Goal: Information Seeking & Learning: Learn about a topic

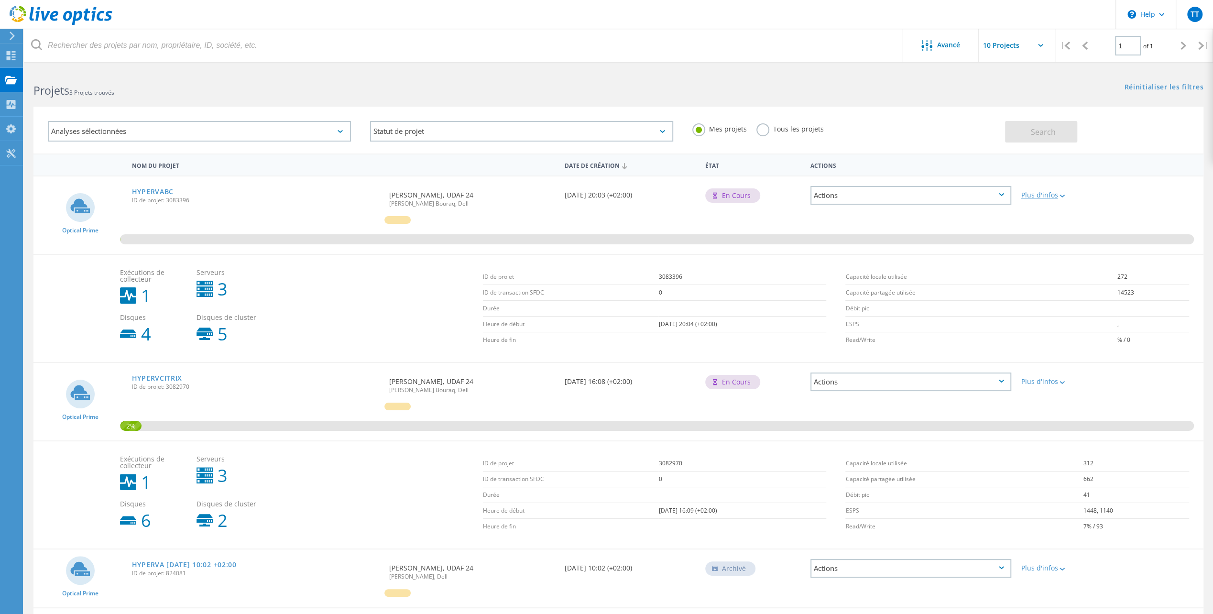
click at [1047, 197] on div "Plus d'infos" at bounding box center [1063, 195] width 84 height 7
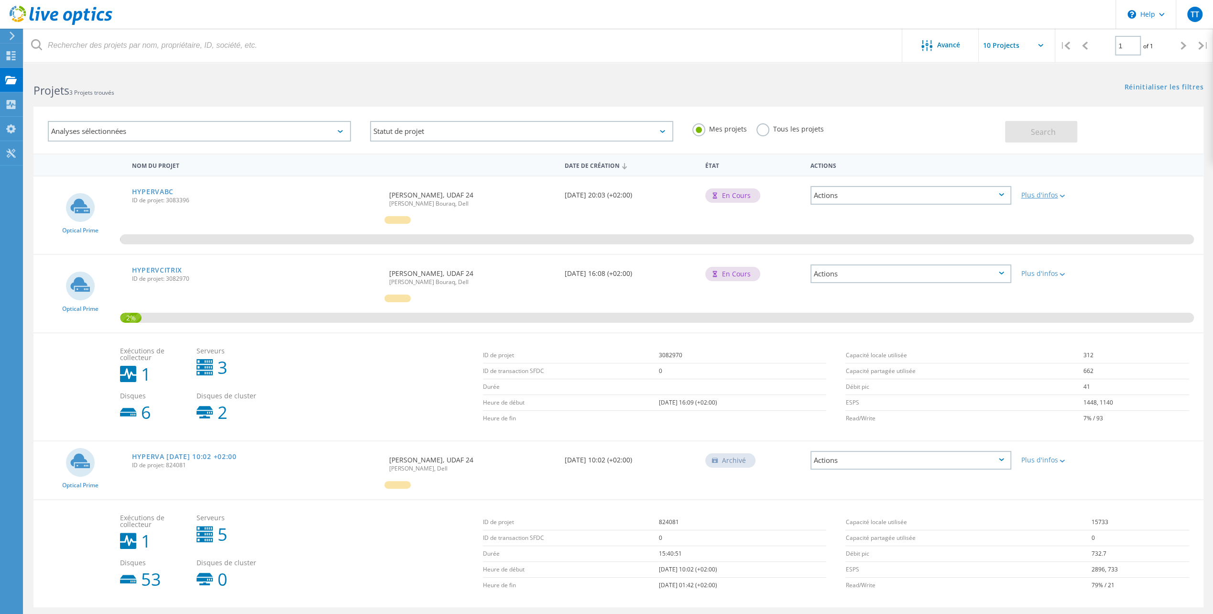
click at [1047, 197] on div "Plus d'infos" at bounding box center [1063, 195] width 84 height 7
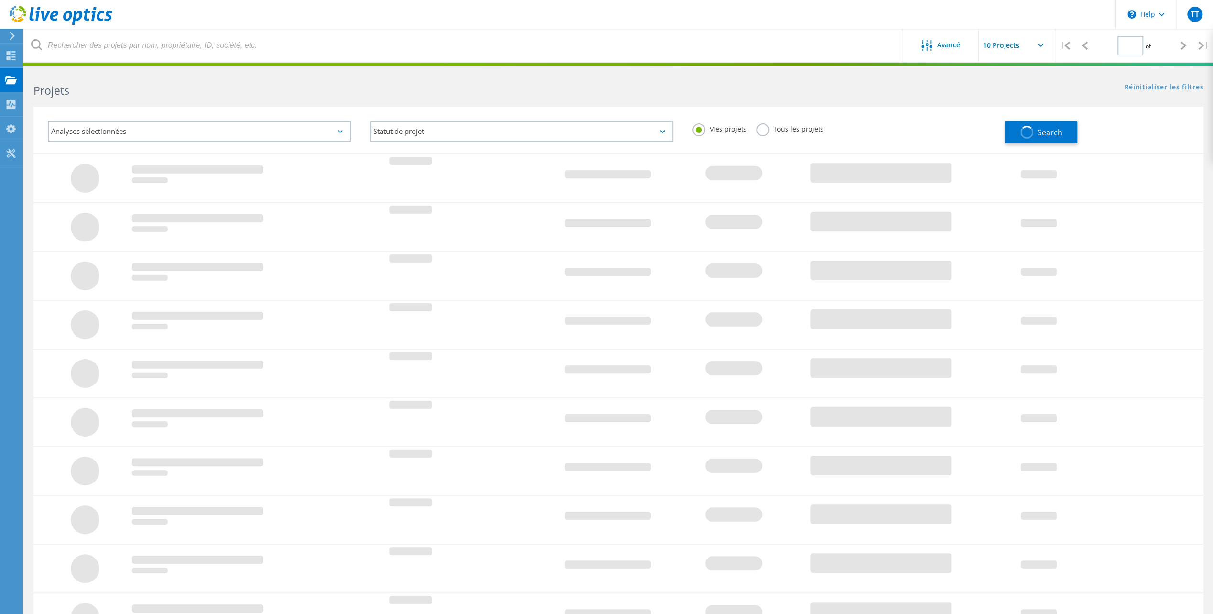
type input "1"
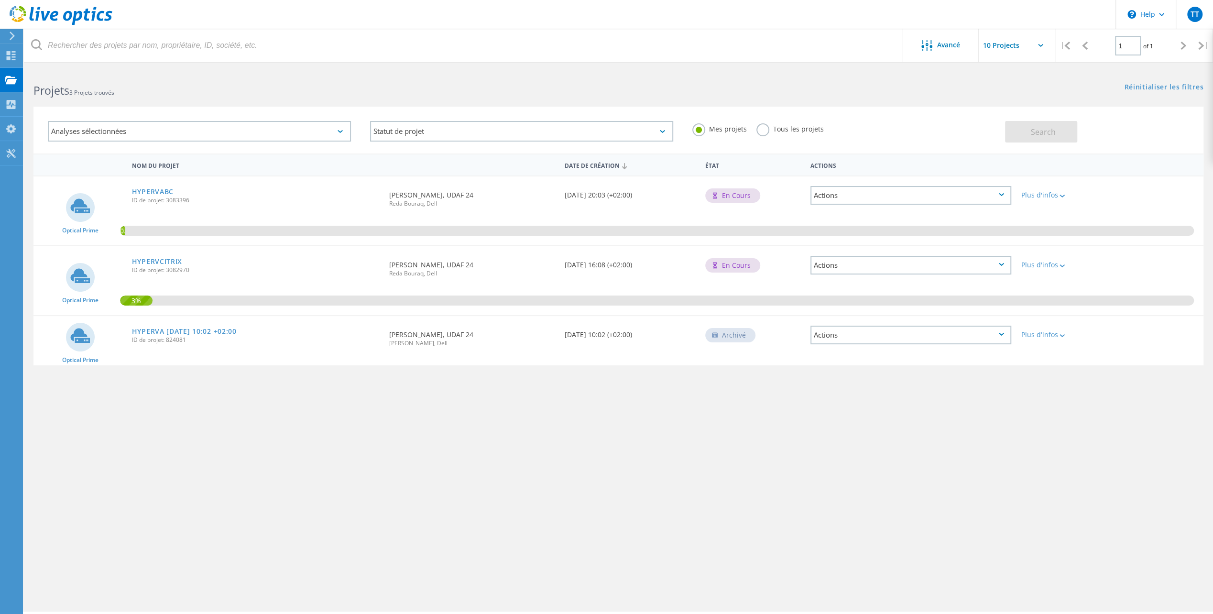
click at [994, 197] on div "Actions" at bounding box center [910, 195] width 201 height 19
drag, startPoint x: 1054, startPoint y: 197, endPoint x: 985, endPoint y: 174, distance: 72.6
click at [985, 174] on div "Nom du projet Date de création État Actions Optical Prime HYPERVABC ID de proje…" at bounding box center [618, 259] width 1170 height 212
click at [989, 188] on div "Actions" at bounding box center [910, 195] width 201 height 19
click at [922, 189] on div "Détails du projet" at bounding box center [910, 195] width 199 height 15
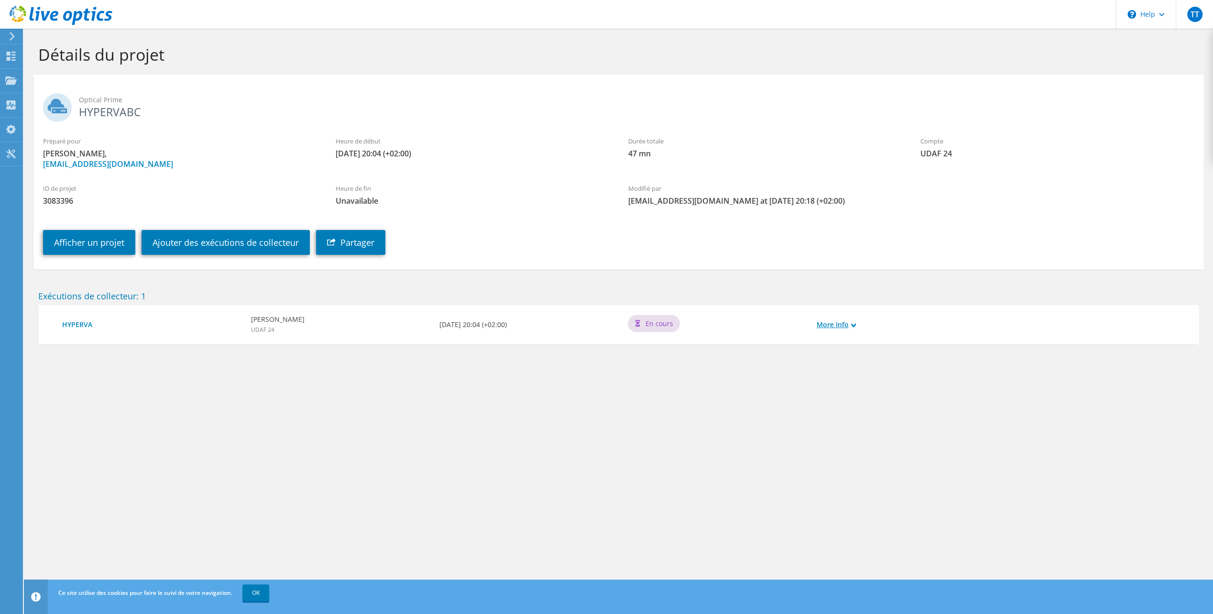
click at [837, 326] on link "More Info" at bounding box center [836, 324] width 39 height 11
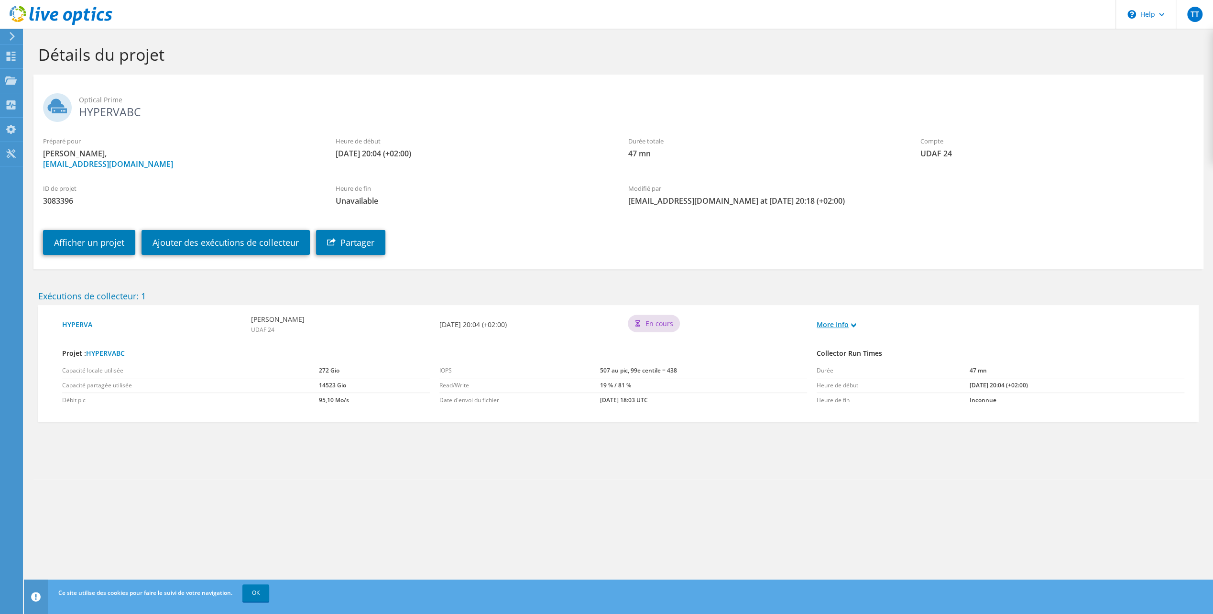
click at [852, 320] on link "More Info" at bounding box center [836, 324] width 39 height 11
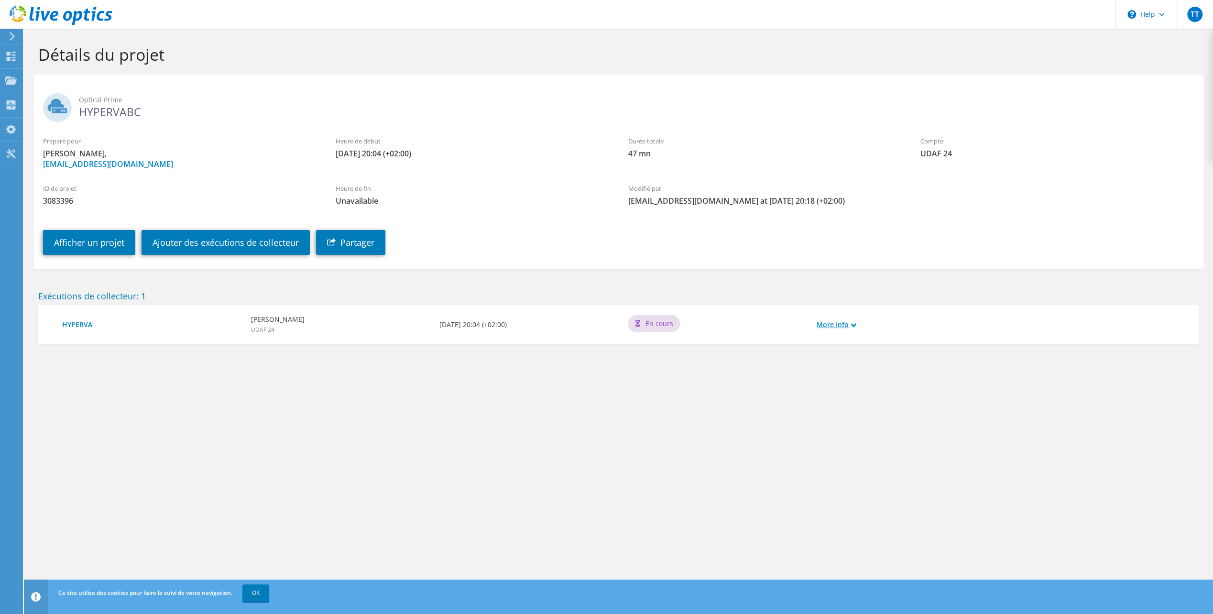
click at [852, 320] on link "More Info" at bounding box center [836, 324] width 39 height 11
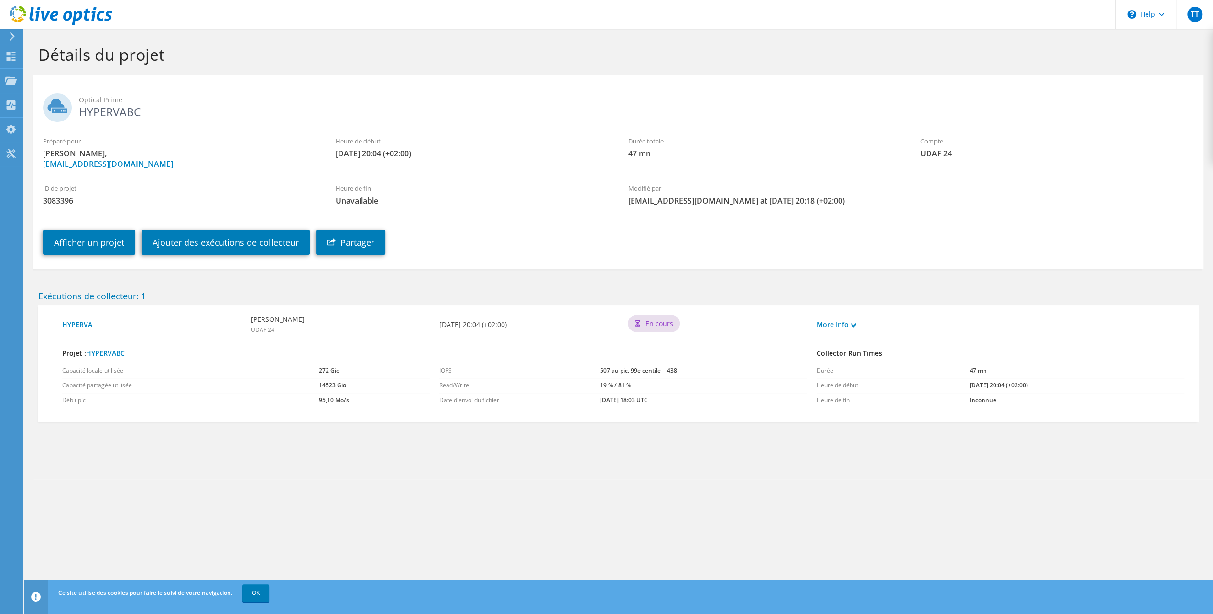
click at [15, 37] on icon at bounding box center [12, 36] width 7 height 9
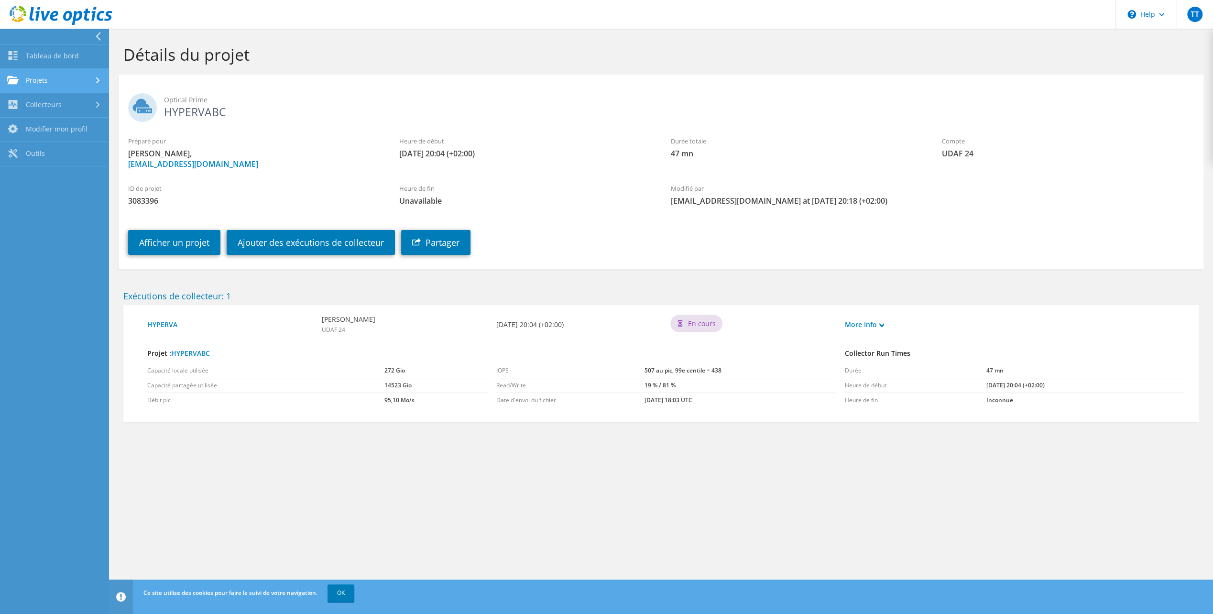
click at [69, 81] on link "Projets" at bounding box center [54, 81] width 109 height 24
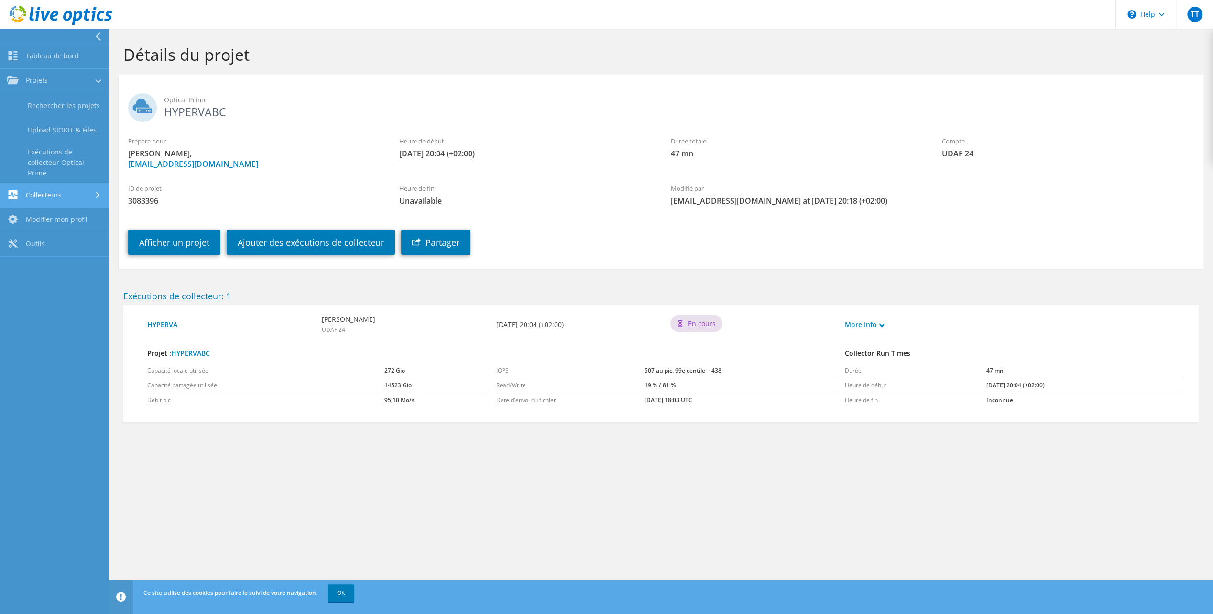
click at [73, 199] on link "Collecteurs" at bounding box center [54, 196] width 109 height 24
click at [65, 58] on link "Tableau de bord" at bounding box center [54, 56] width 109 height 24
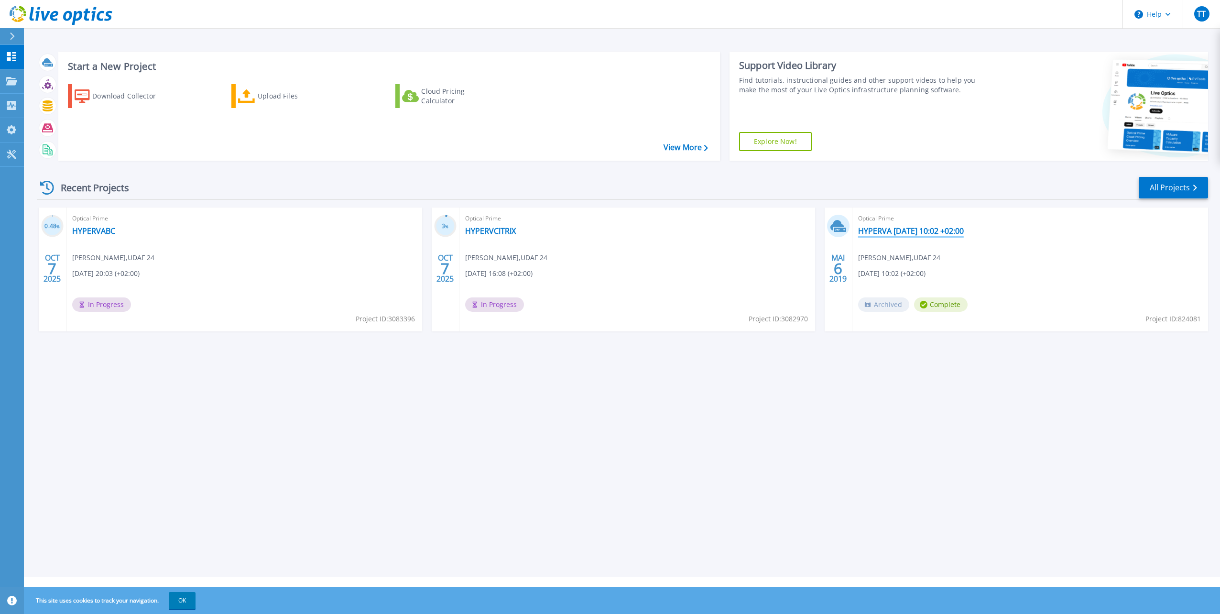
click at [914, 231] on link "HYPERVA [DATE] 10:02 +02:00" at bounding box center [911, 231] width 106 height 10
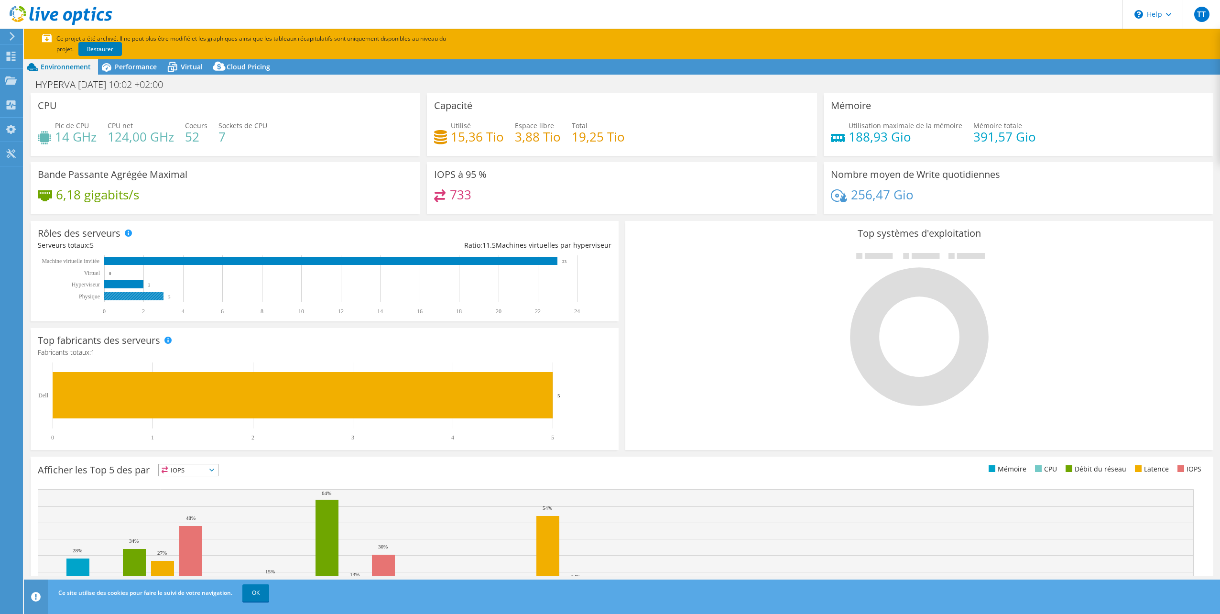
click at [123, 296] on rect at bounding box center [133, 296] width 59 height 8
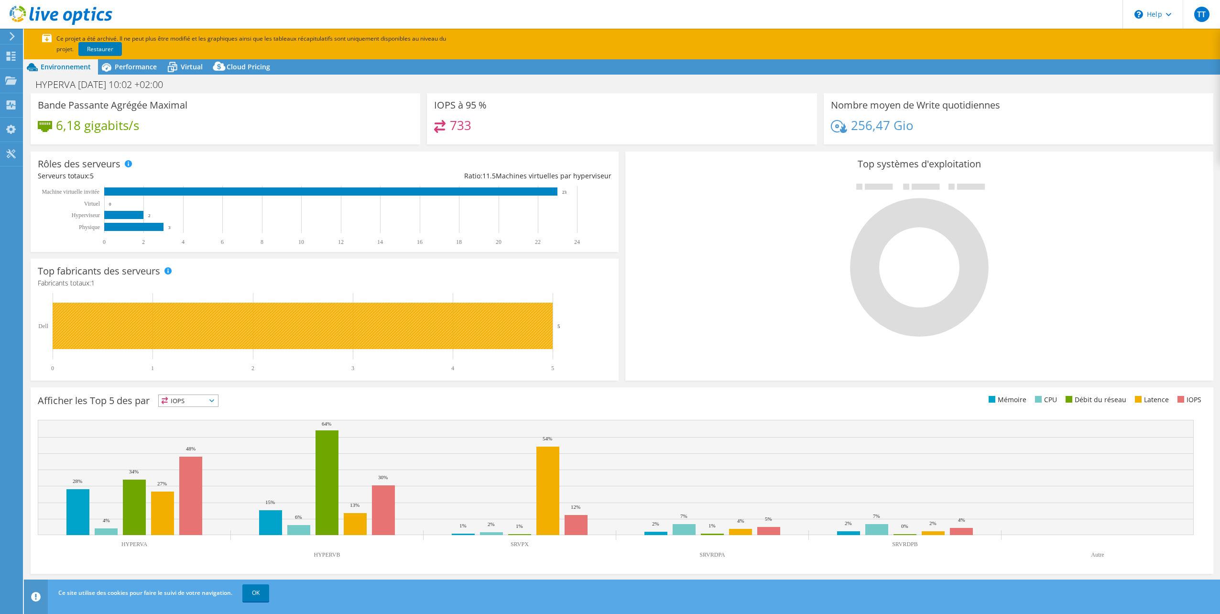
scroll to position [74, 0]
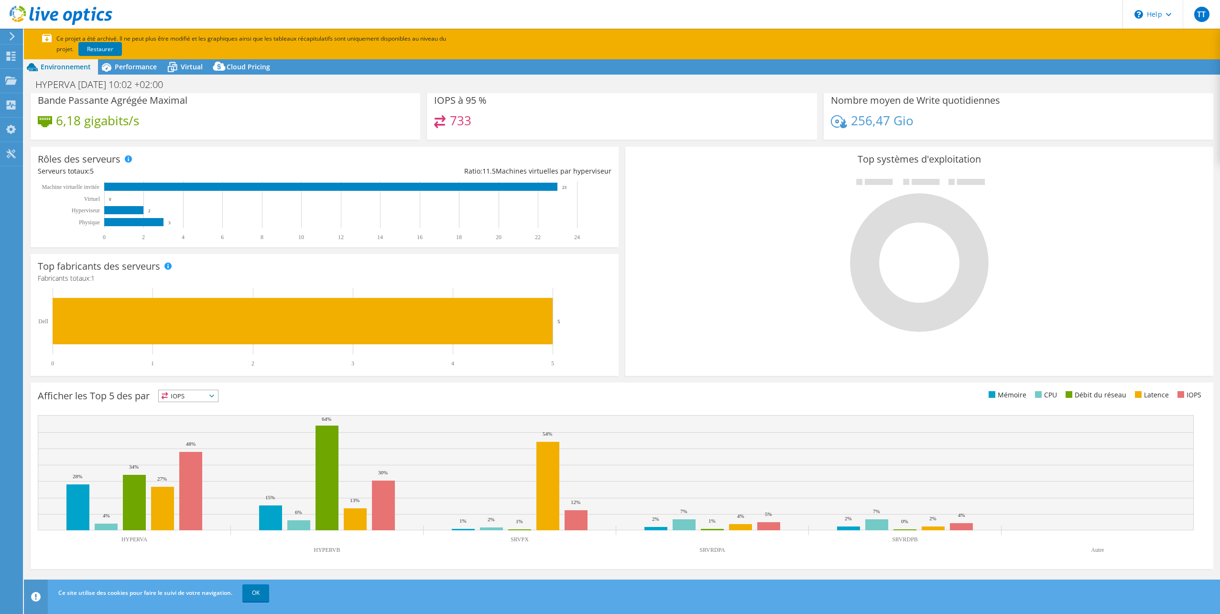
click at [212, 395] on icon at bounding box center [211, 395] width 5 height 3
click at [192, 431] on li "CPU" at bounding box center [188, 434] width 59 height 13
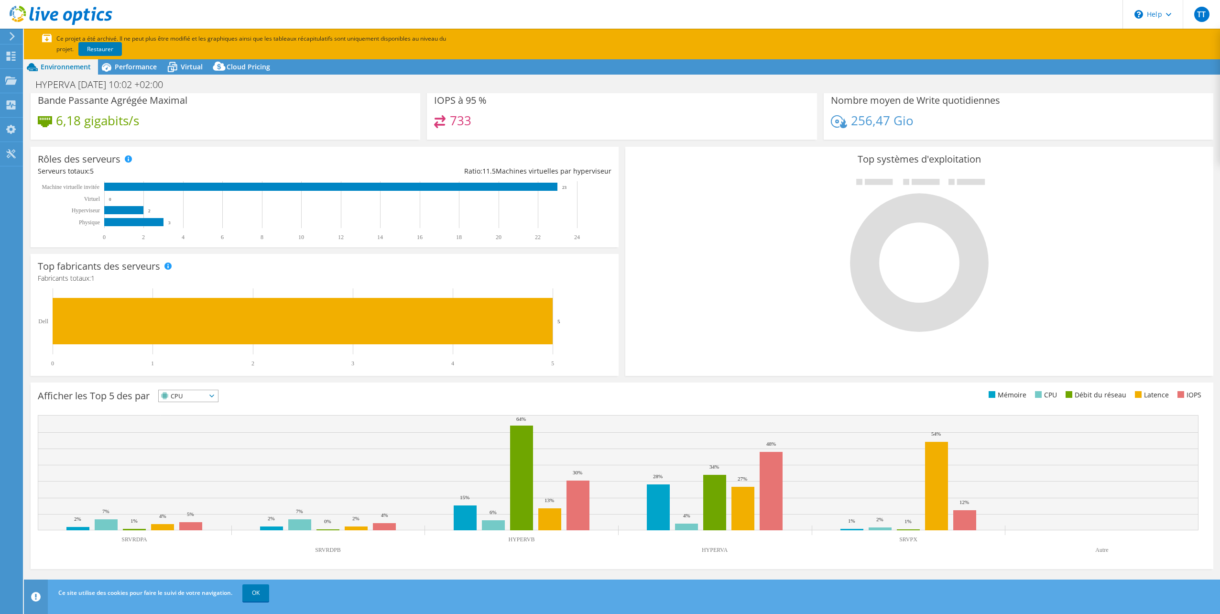
click at [218, 390] on span "CPU" at bounding box center [188, 395] width 59 height 11
click at [204, 416] on li "Mémoire" at bounding box center [188, 421] width 59 height 13
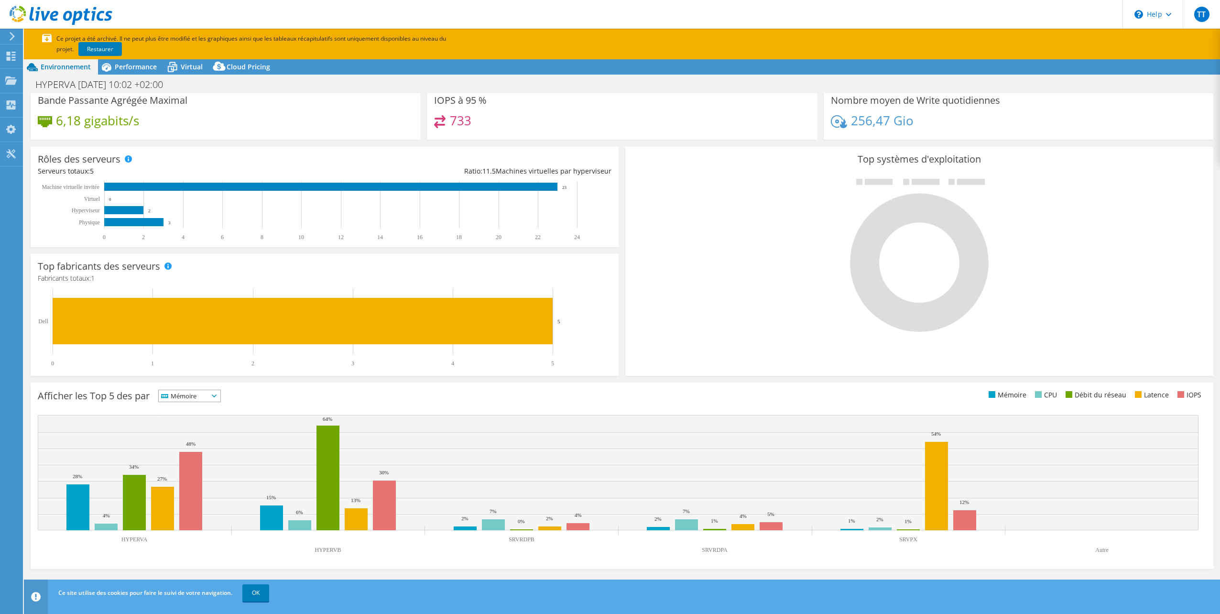
click at [208, 396] on span "Mémoire" at bounding box center [184, 395] width 50 height 11
click at [198, 458] on li "Latence" at bounding box center [190, 461] width 62 height 13
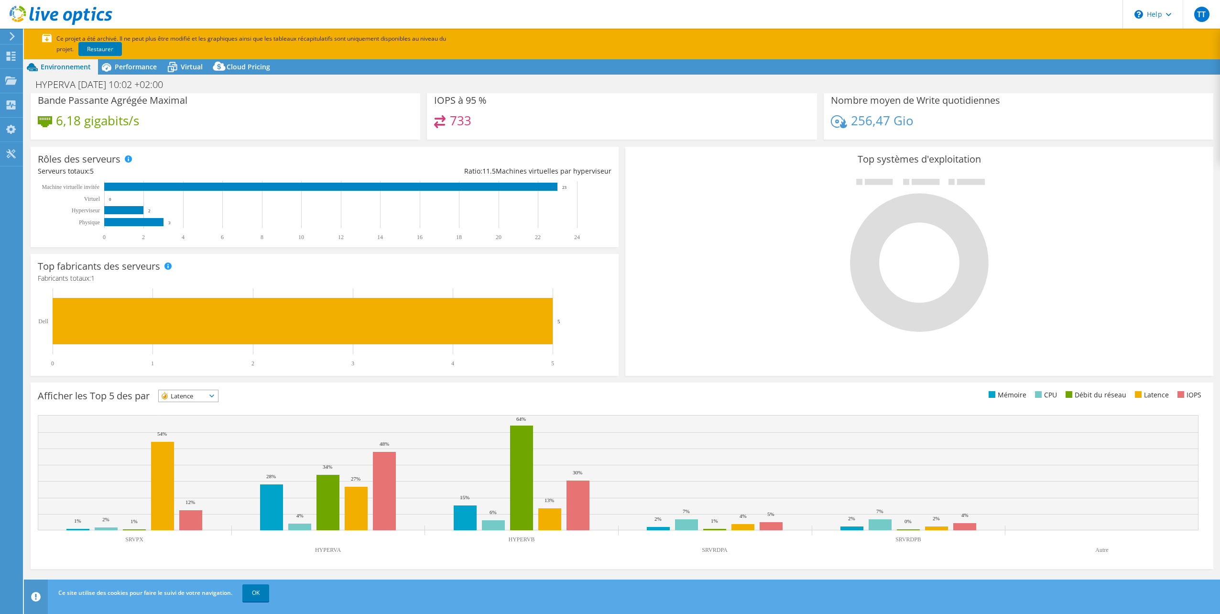
click at [206, 391] on span "Latence" at bounding box center [182, 395] width 47 height 11
click at [208, 446] on li "Débit du réseau" at bounding box center [188, 448] width 59 height 13
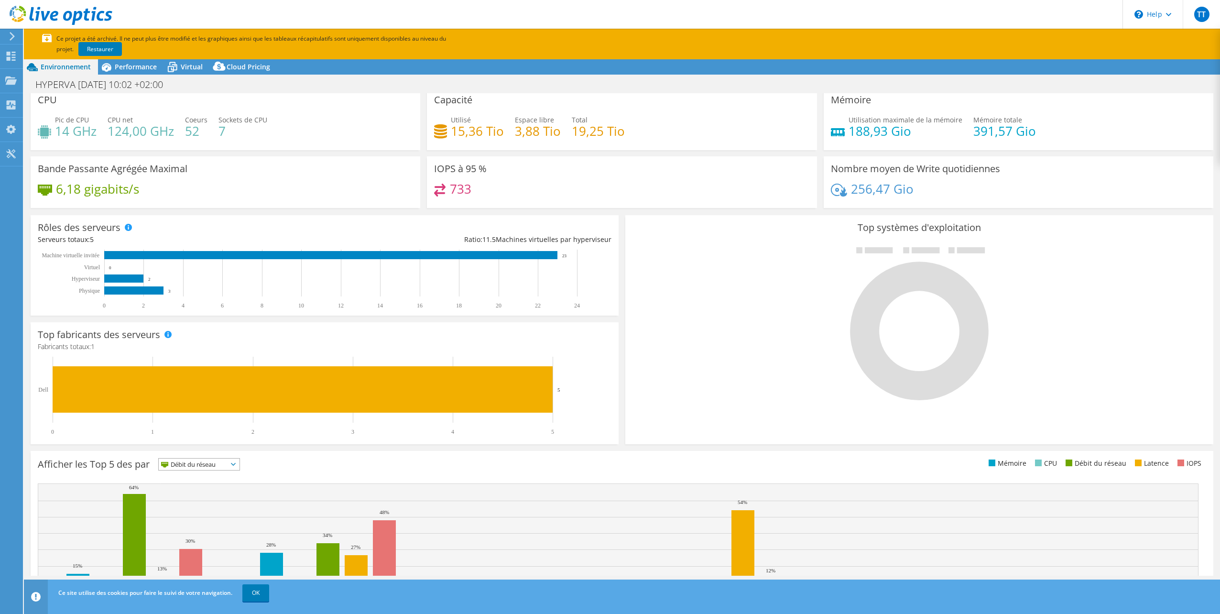
scroll to position [0, 0]
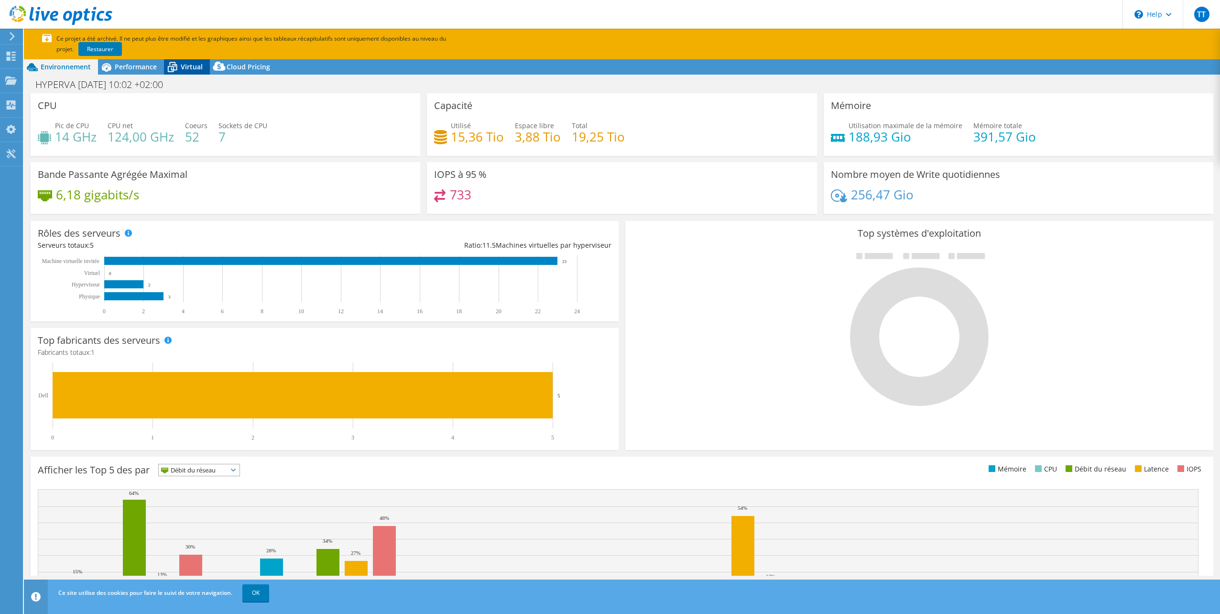
click at [192, 68] on span "Virtual" at bounding box center [192, 66] width 22 height 9
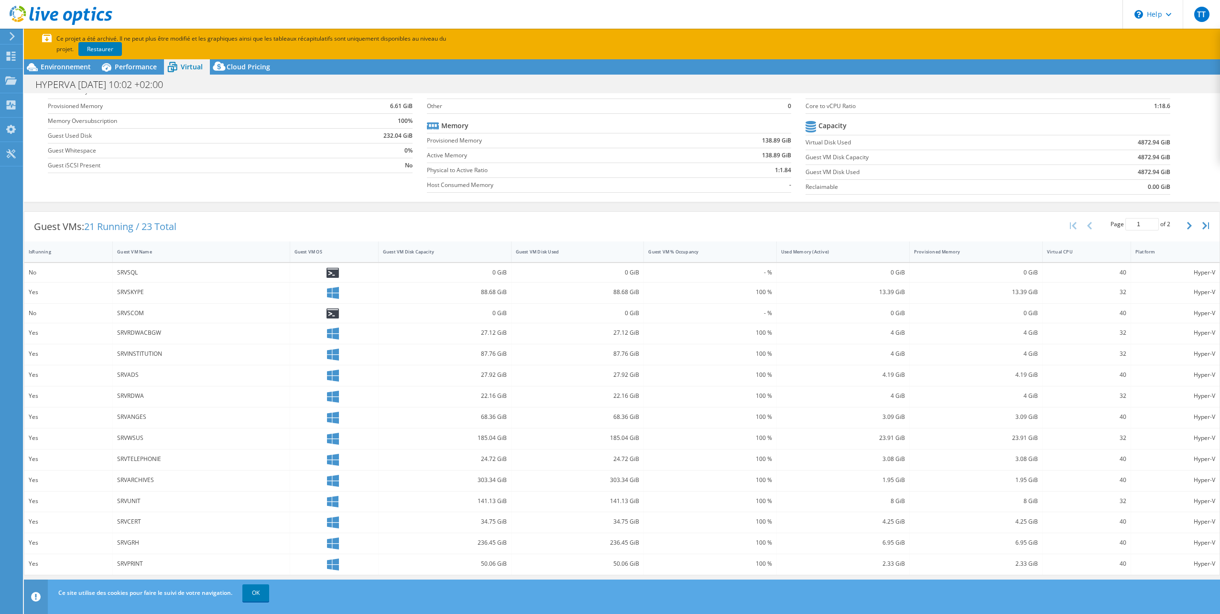
scroll to position [70, 0]
click at [1187, 224] on icon "button" at bounding box center [1189, 226] width 5 height 8
type input "2"
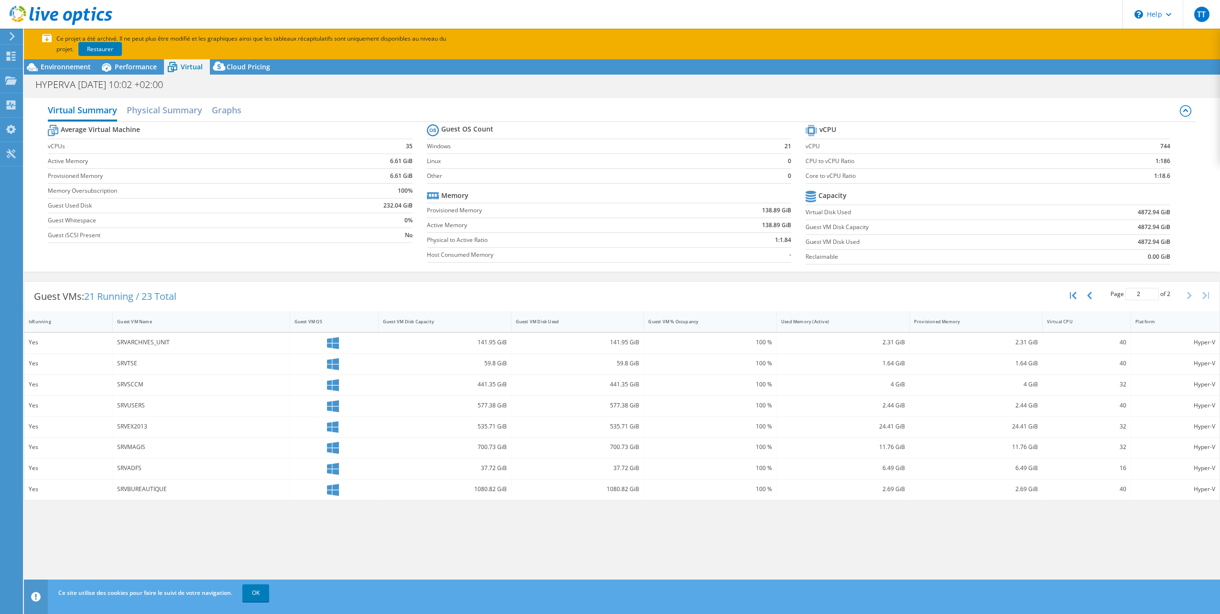
scroll to position [0, 0]
click at [249, 66] on span "Cloud Pricing" at bounding box center [249, 66] width 44 height 9
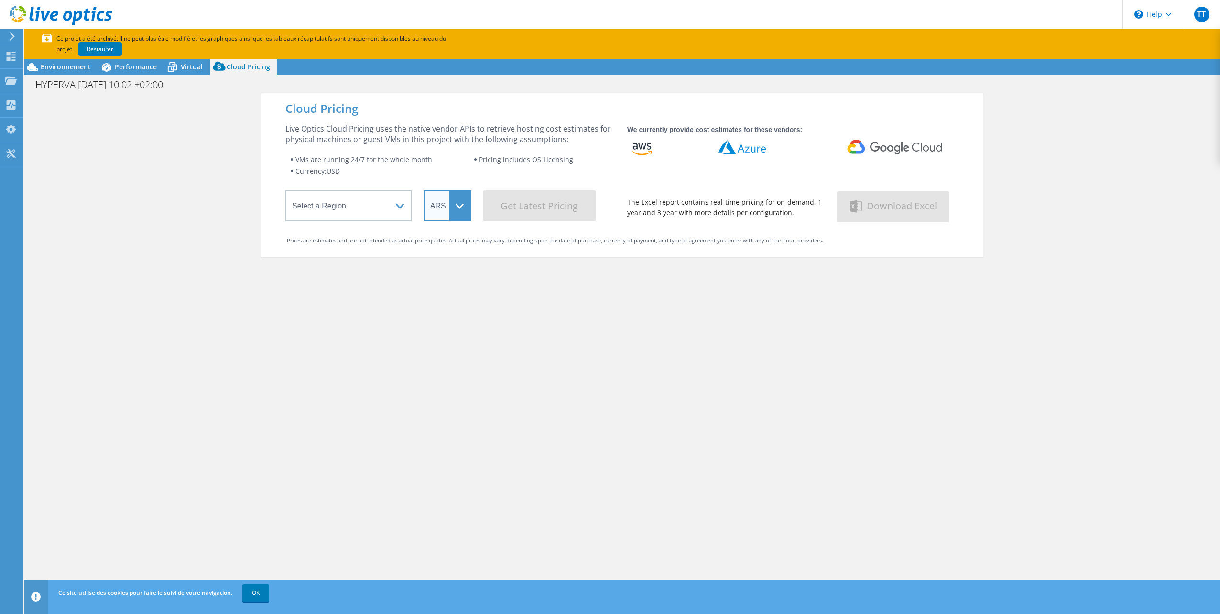
click at [466, 201] on select "ARS AUD BRL CAD CHF CLP CNY DKK EUR GBP HKD HUF INR JPY MXN MYR NOK NZD PEN SEK…" at bounding box center [448, 205] width 48 height 31
click at [385, 183] on div "Live Optics Cloud Pricing uses the native vendor APIs to retrieve hosting cost …" at bounding box center [450, 172] width 330 height 98
click at [390, 191] on select "Select a Region Asia Pacific (Hong Kong) Asia Pacific (Mumbai) Asia Pacific (Se…" at bounding box center [348, 205] width 126 height 31
select select "EULondon"
click at [285, 192] on select "Select a Region Asia Pacific (Hong Kong) Asia Pacific (Mumbai) Asia Pacific (Se…" at bounding box center [348, 205] width 126 height 31
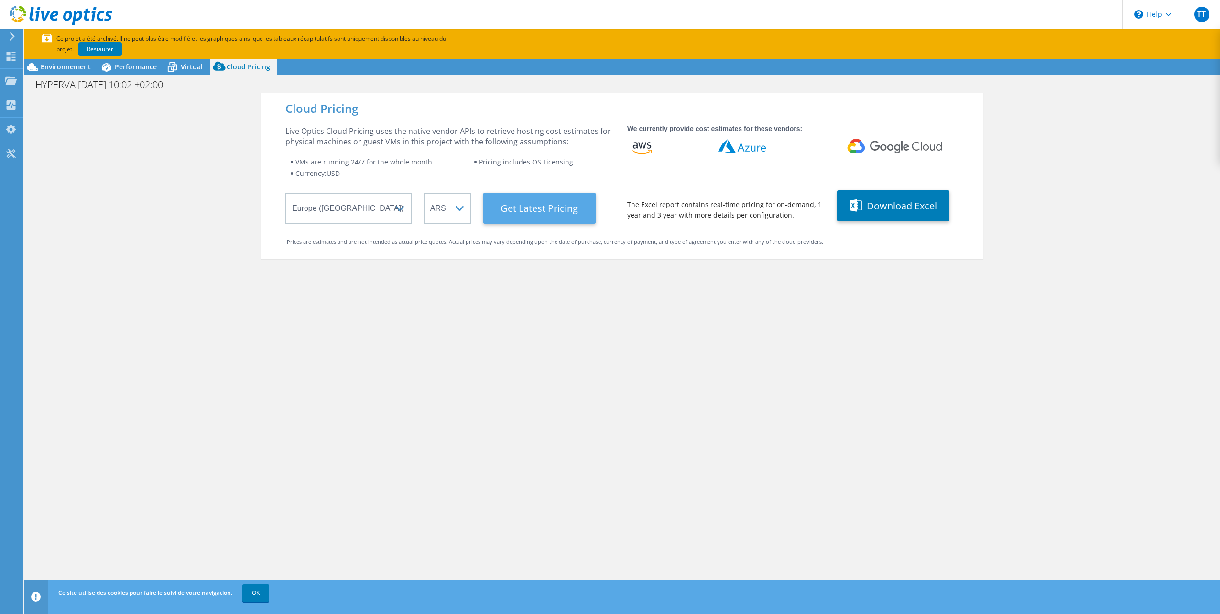
click at [522, 205] on Latest "Get Latest Pricing" at bounding box center [539, 208] width 112 height 31
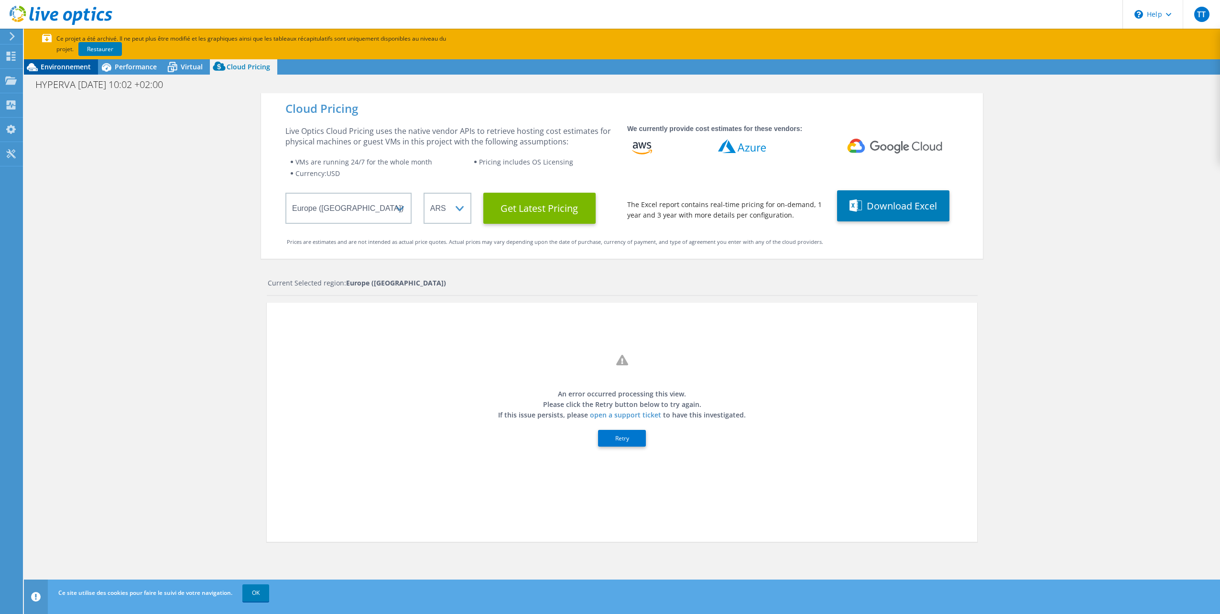
click at [55, 65] on span "Environnement" at bounding box center [66, 66] width 50 height 9
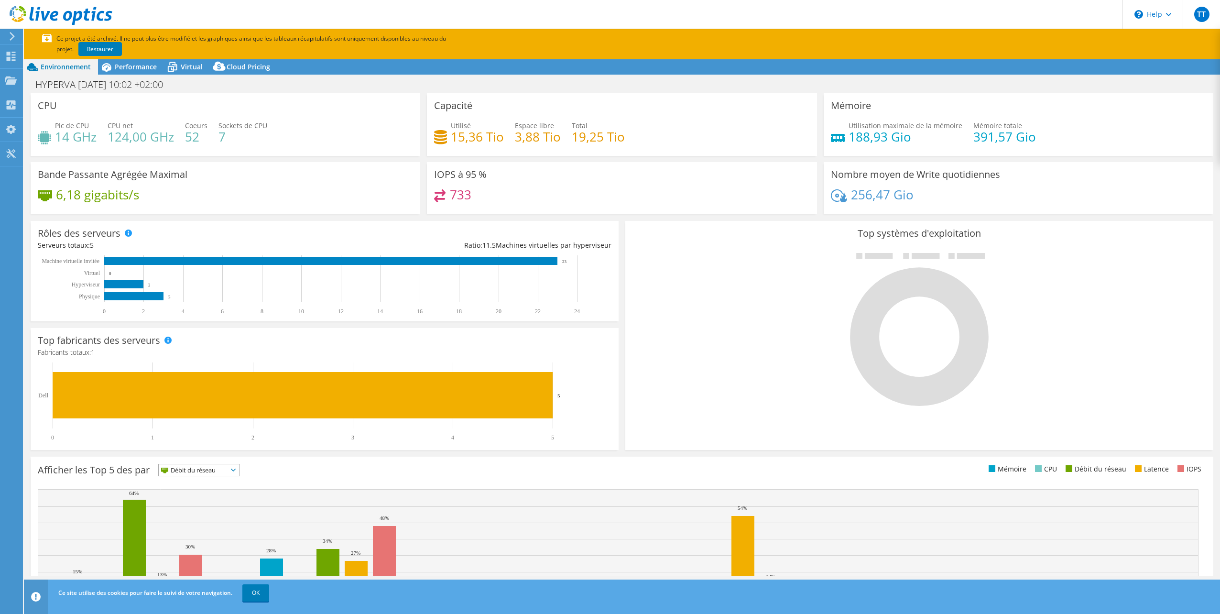
click at [14, 36] on use at bounding box center [12, 36] width 5 height 9
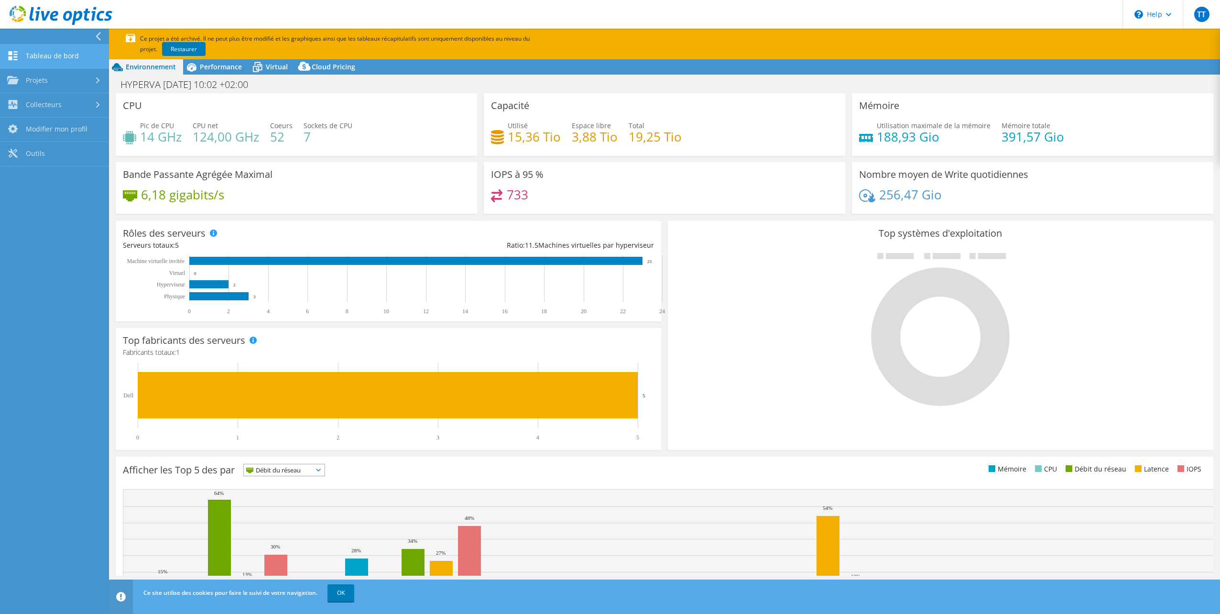
click at [64, 56] on link "Tableau de bord" at bounding box center [54, 56] width 109 height 24
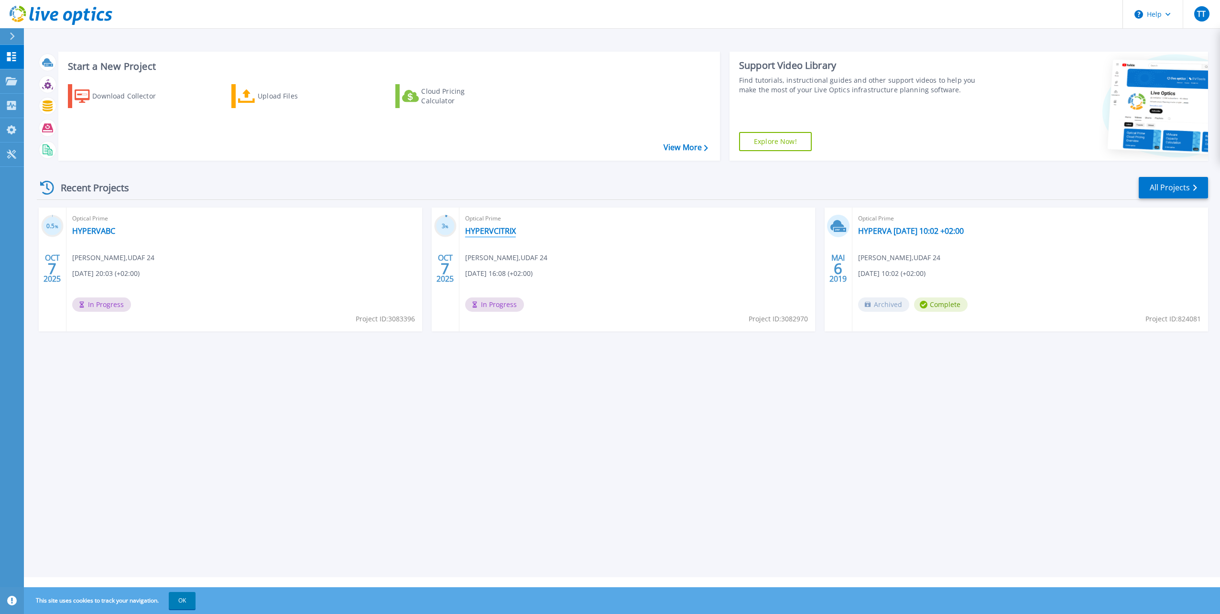
click at [486, 230] on link "HYPERVCITRIX" at bounding box center [490, 231] width 51 height 10
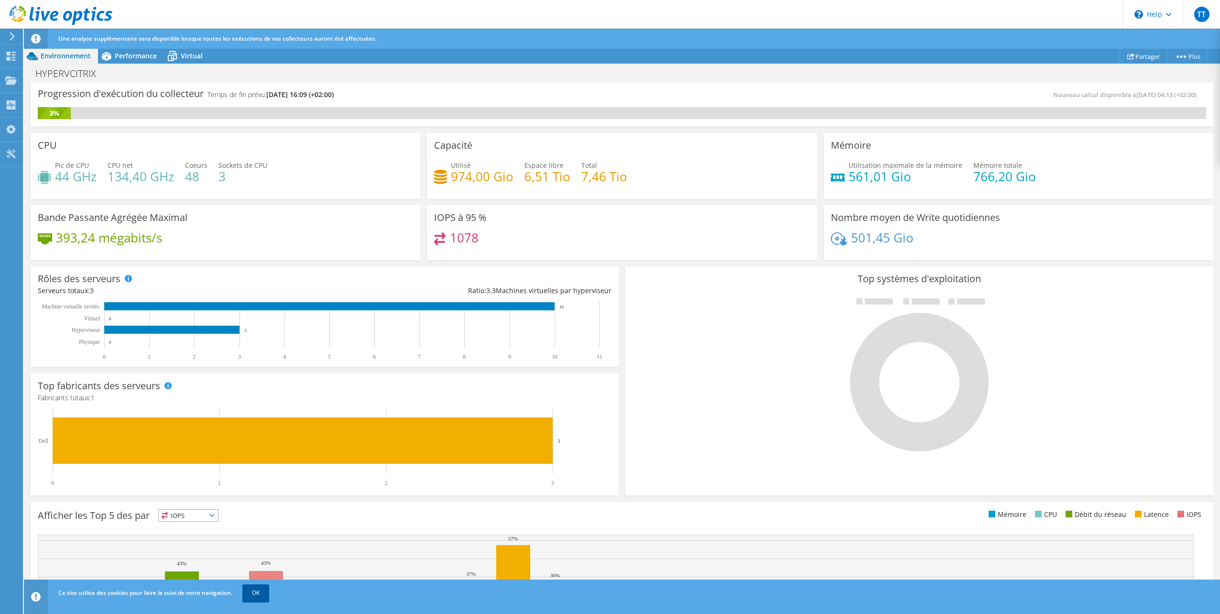
click at [265, 590] on link "OK" at bounding box center [255, 592] width 27 height 17
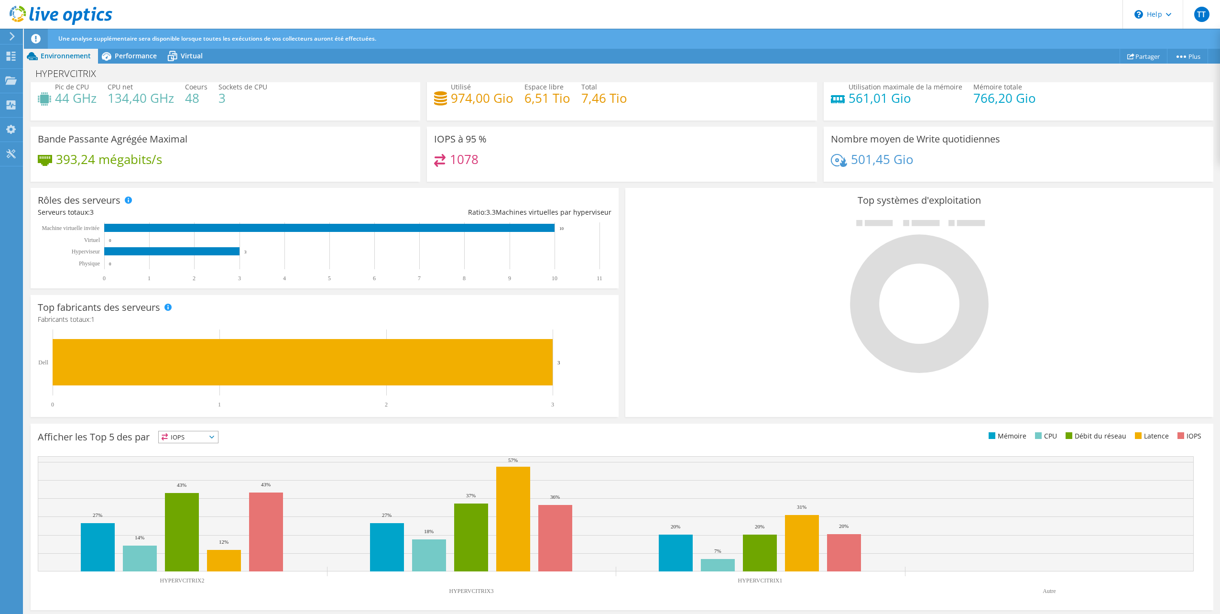
scroll to position [80, 0]
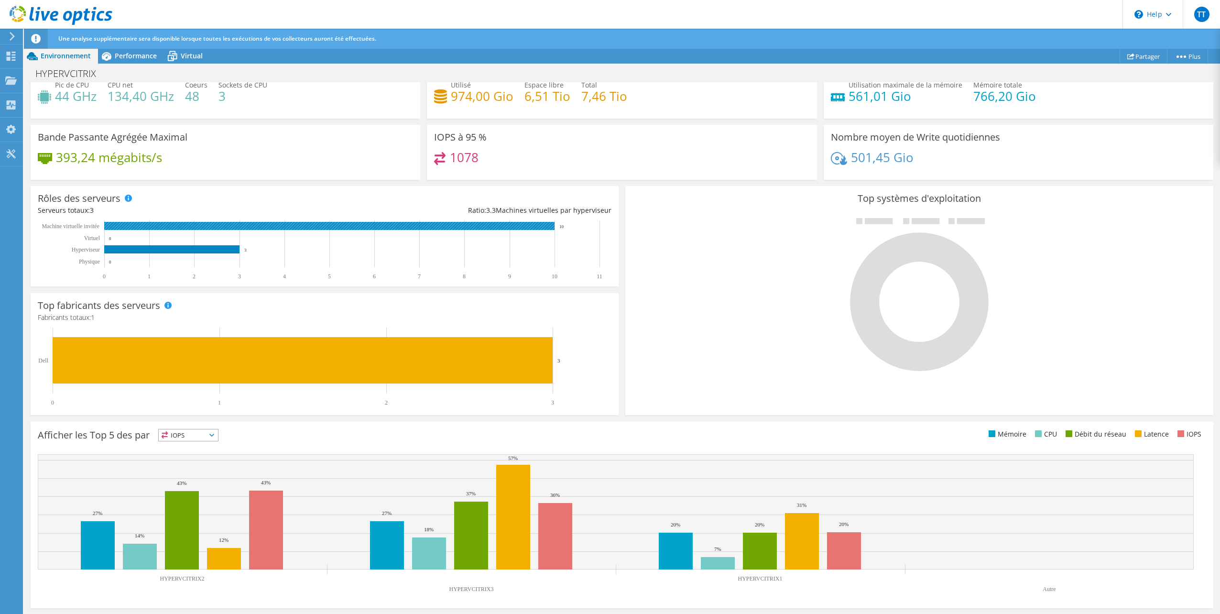
click at [230, 223] on rect at bounding box center [329, 226] width 450 height 8
click at [141, 55] on span "Performance" at bounding box center [136, 55] width 42 height 9
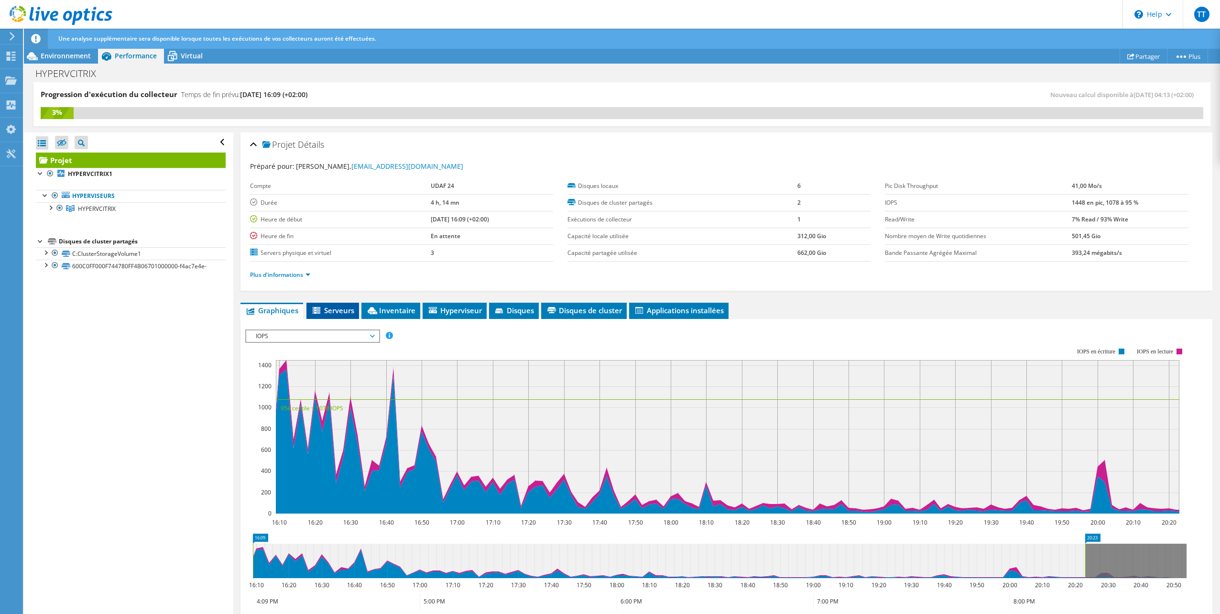
click at [337, 306] on span "Serveurs" at bounding box center [332, 311] width 43 height 10
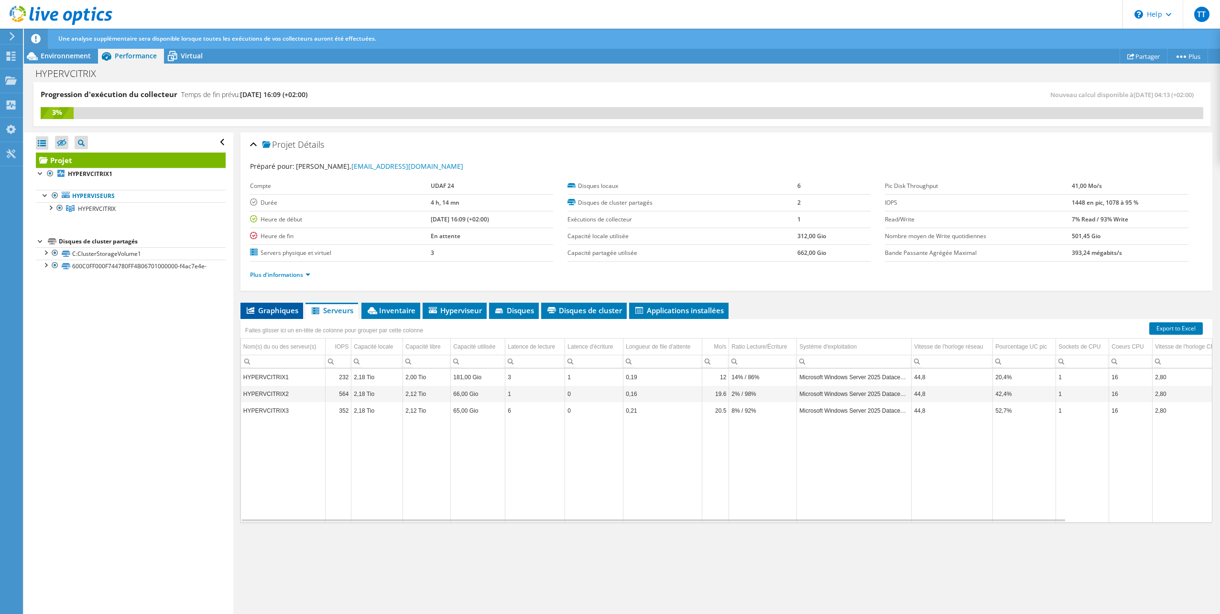
click at [270, 306] on span "Graphiques" at bounding box center [271, 311] width 53 height 10
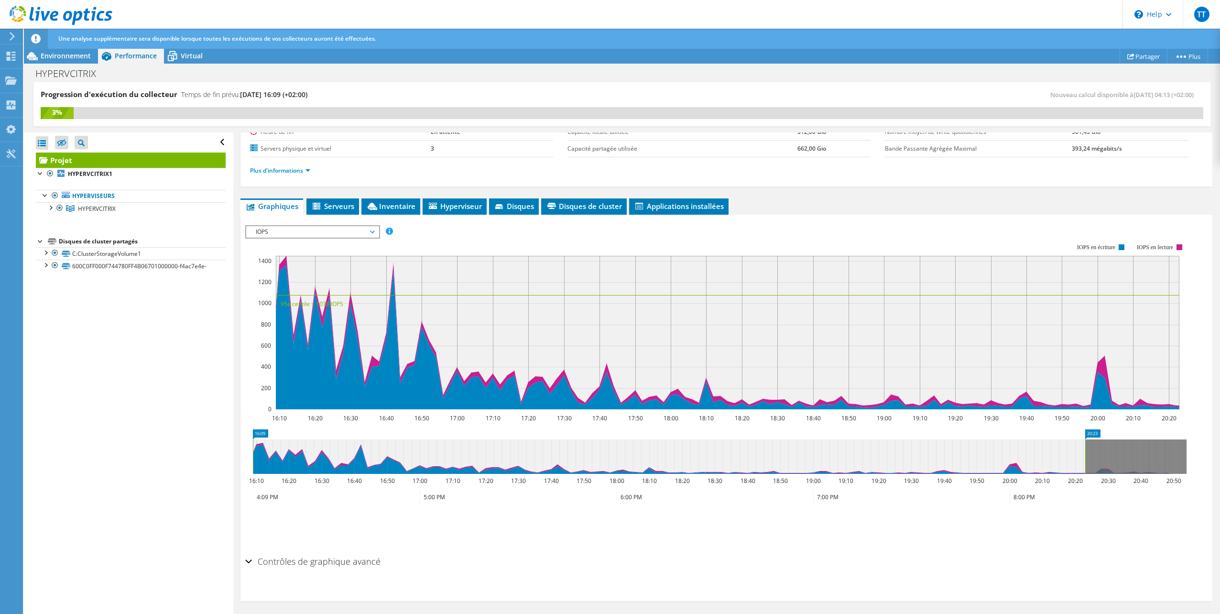
scroll to position [105, 0]
click at [252, 558] on h2 "Contrôles de graphique avancé" at bounding box center [312, 560] width 135 height 19
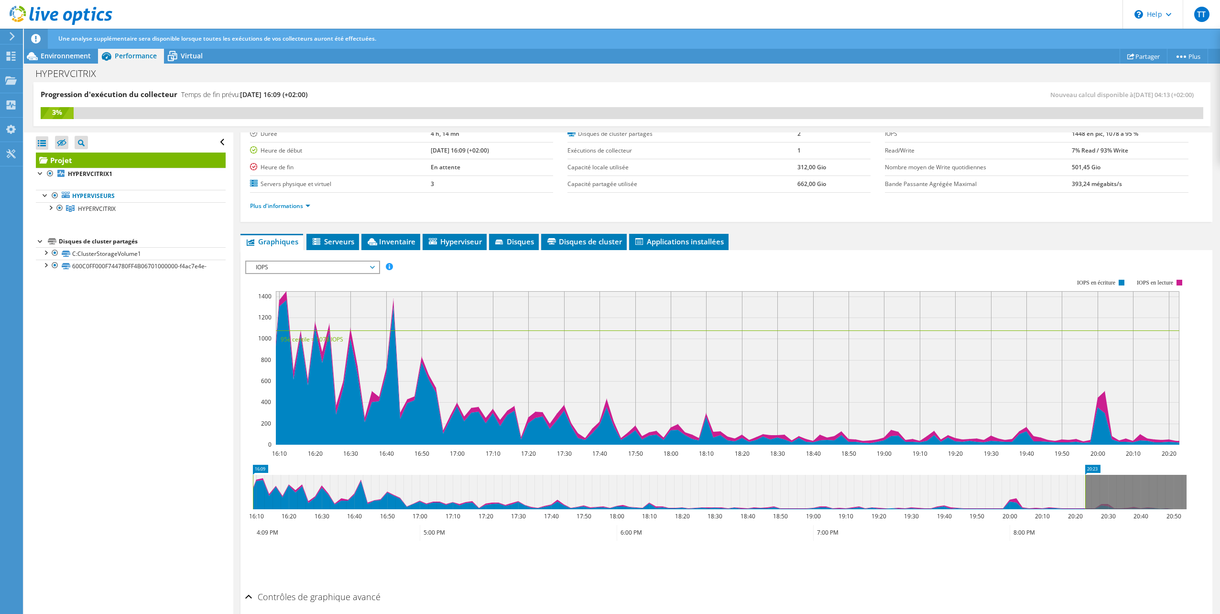
scroll to position [0, 0]
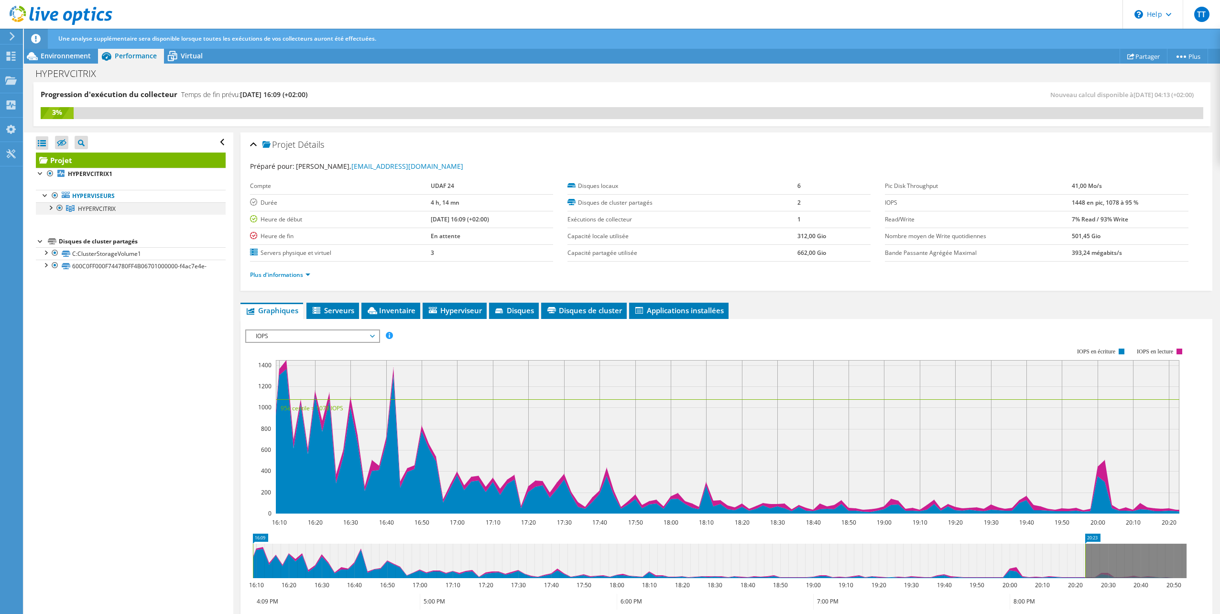
click at [50, 209] on div at bounding box center [50, 207] width 10 height 10
click at [97, 205] on span "HYPERVCITRIX" at bounding box center [97, 209] width 38 height 8
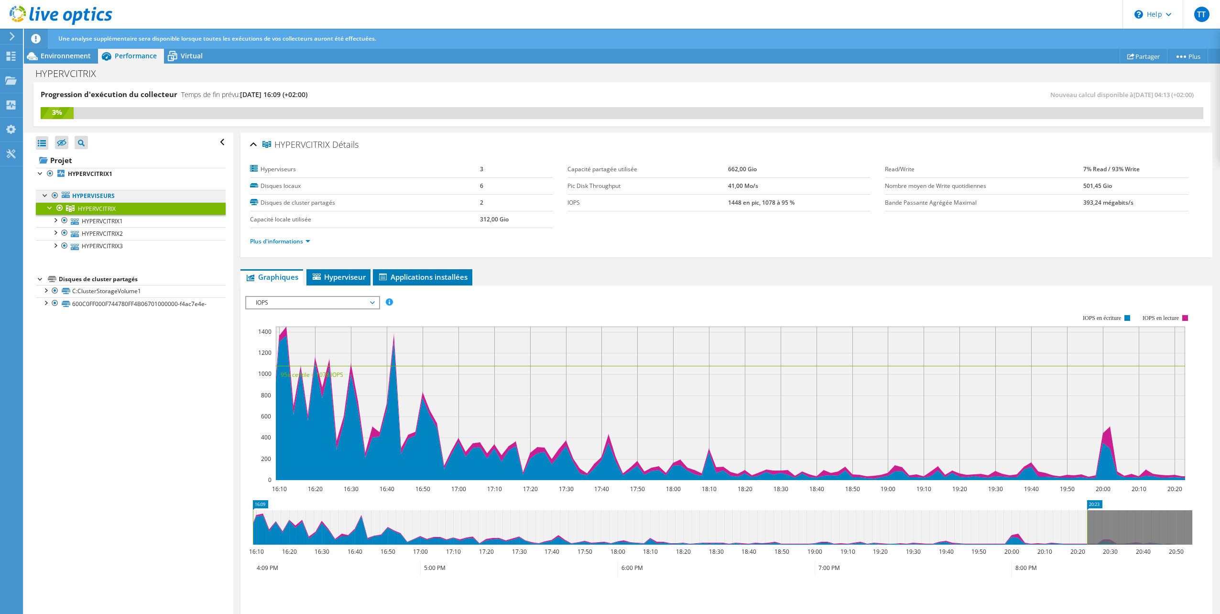
click at [95, 196] on link "Hyperviseurs" at bounding box center [131, 196] width 190 height 12
click at [80, 194] on link "Hyperviseurs" at bounding box center [131, 196] width 190 height 12
click at [65, 196] on icon at bounding box center [66, 195] width 8 height 6
click at [419, 278] on span "Applications installées" at bounding box center [423, 277] width 90 height 10
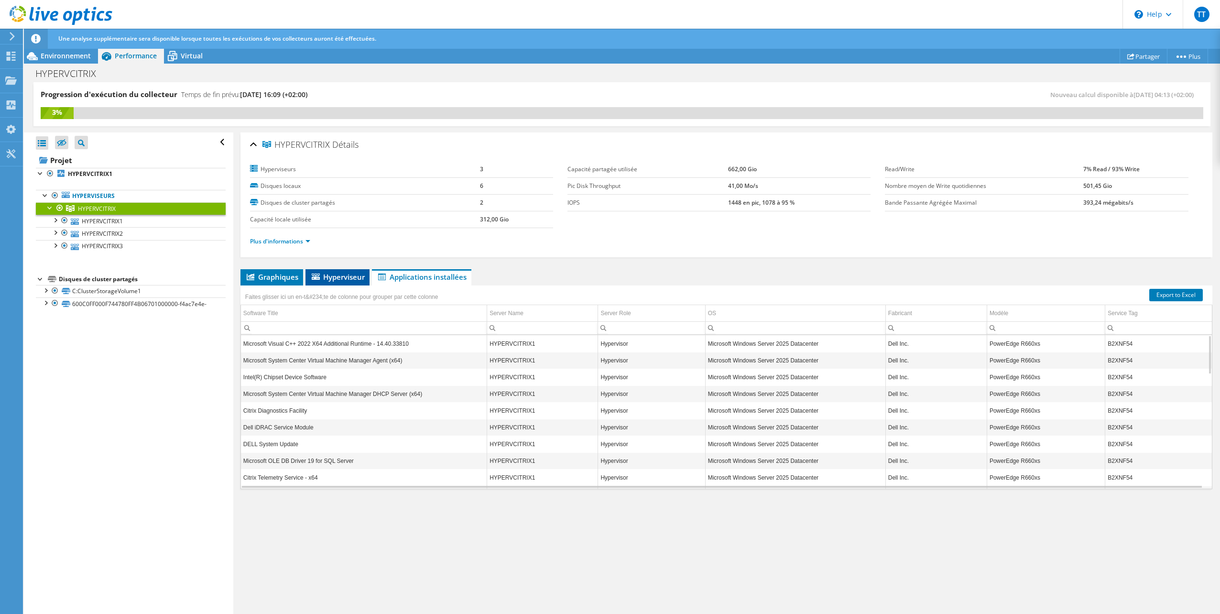
click at [331, 276] on span "Hyperviseur" at bounding box center [337, 277] width 55 height 10
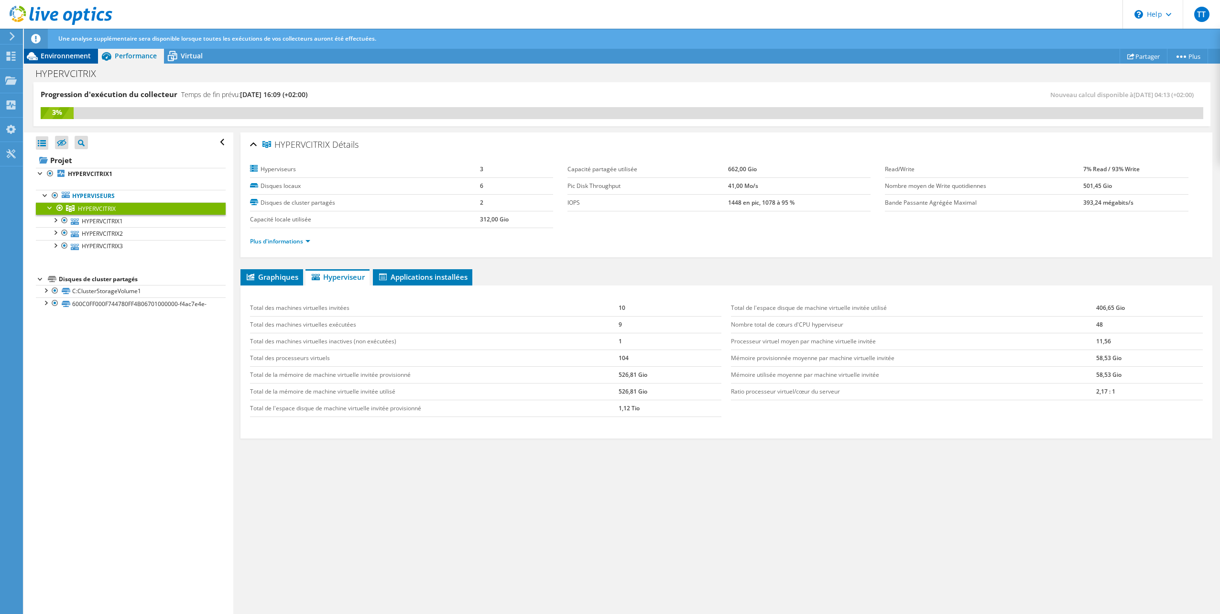
click at [76, 55] on span "Environnement" at bounding box center [66, 55] width 50 height 9
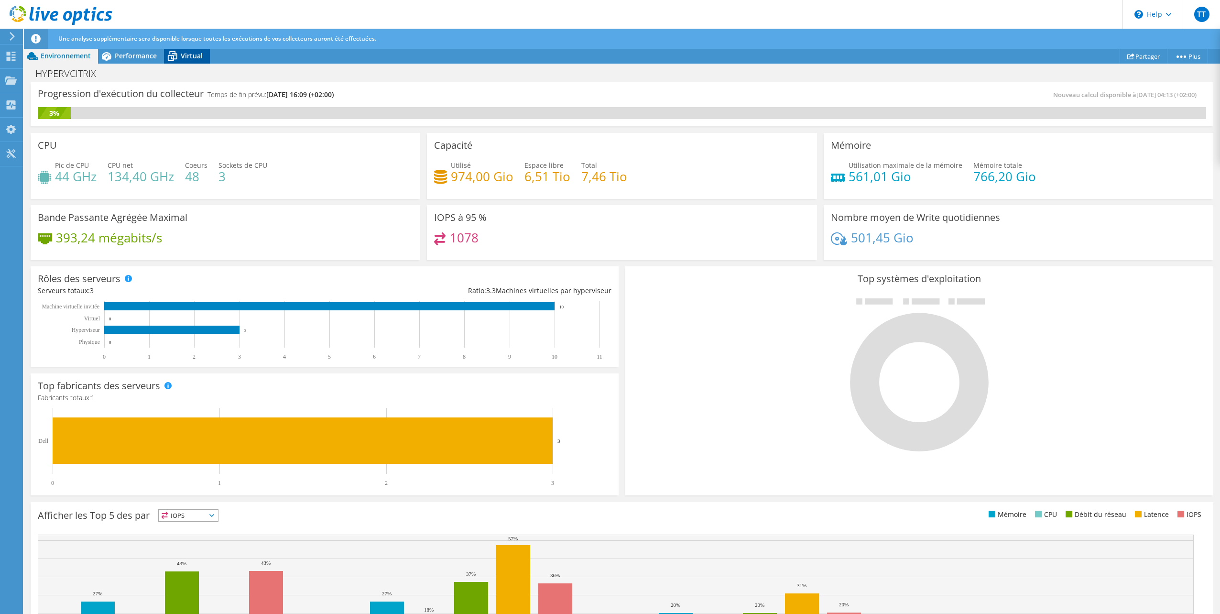
click at [191, 54] on span "Virtual" at bounding box center [192, 55] width 22 height 9
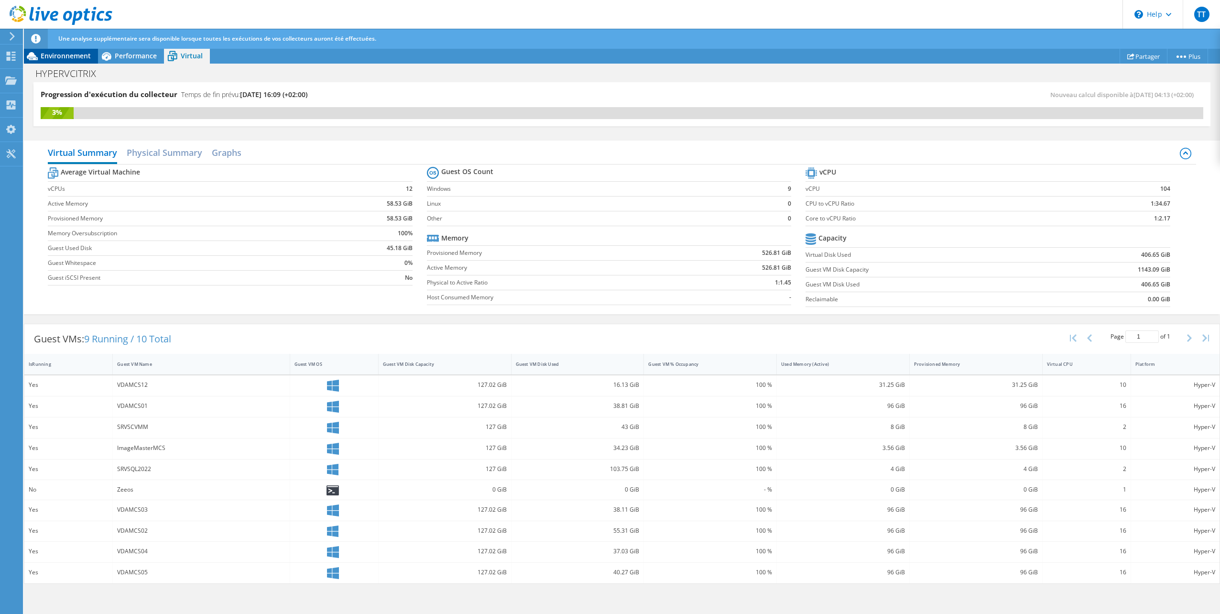
click at [58, 55] on span "Environnement" at bounding box center [66, 55] width 50 height 9
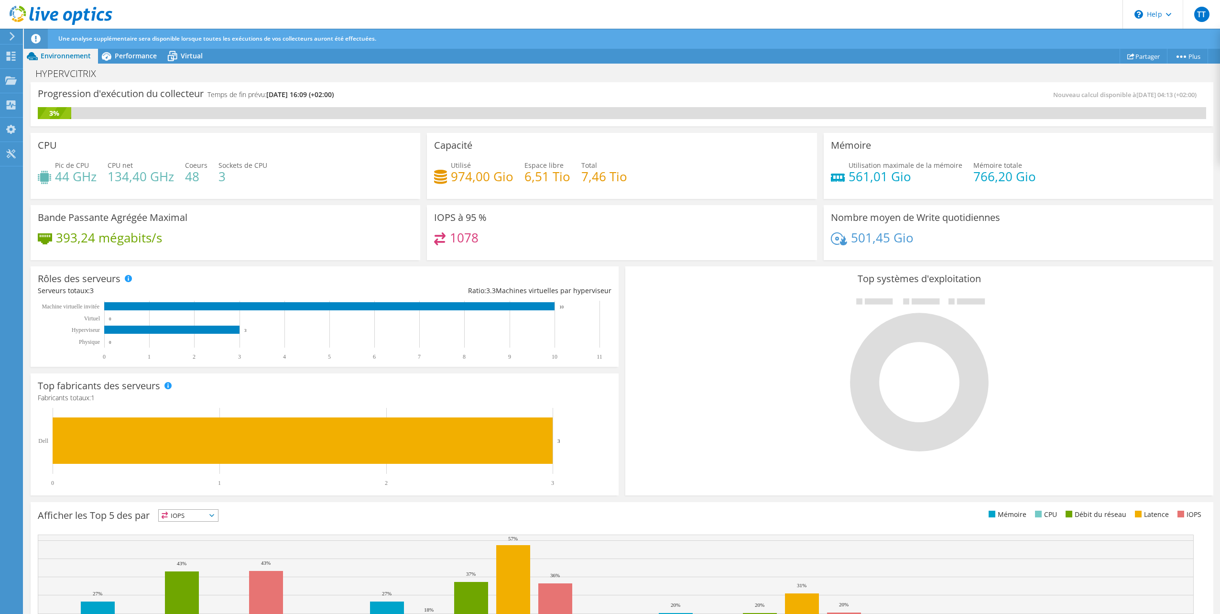
click at [6, 36] on div at bounding box center [10, 36] width 11 height 9
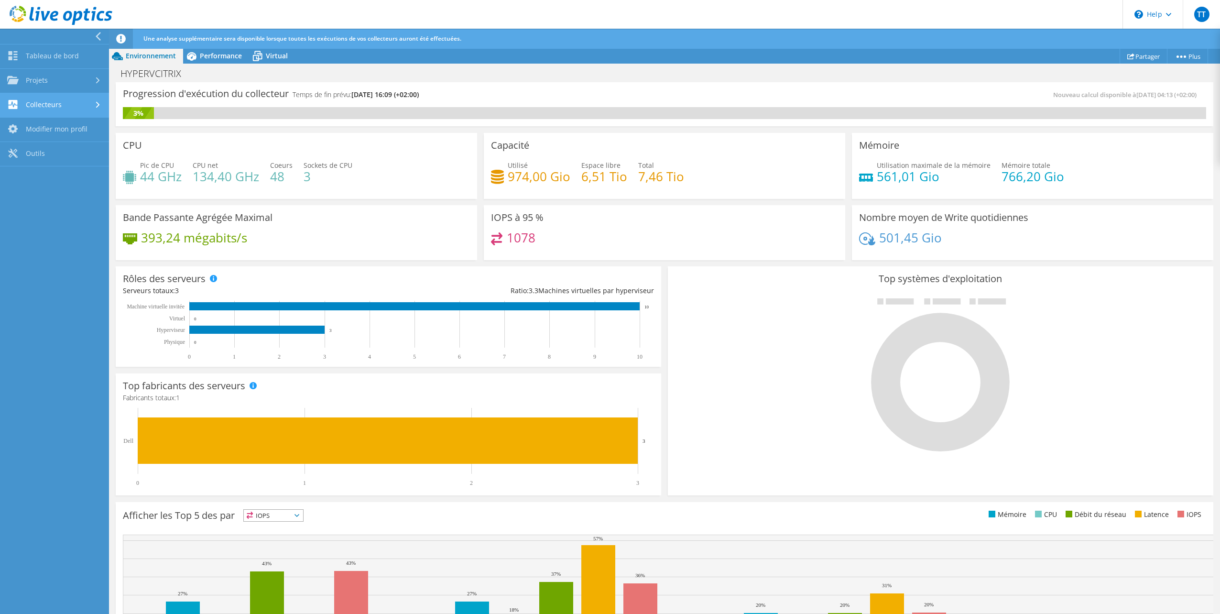
click at [83, 109] on link "Collecteurs" at bounding box center [54, 105] width 109 height 24
click at [56, 80] on link "Projets" at bounding box center [54, 81] width 109 height 24
click at [59, 53] on link "Tableau de bord" at bounding box center [54, 56] width 109 height 24
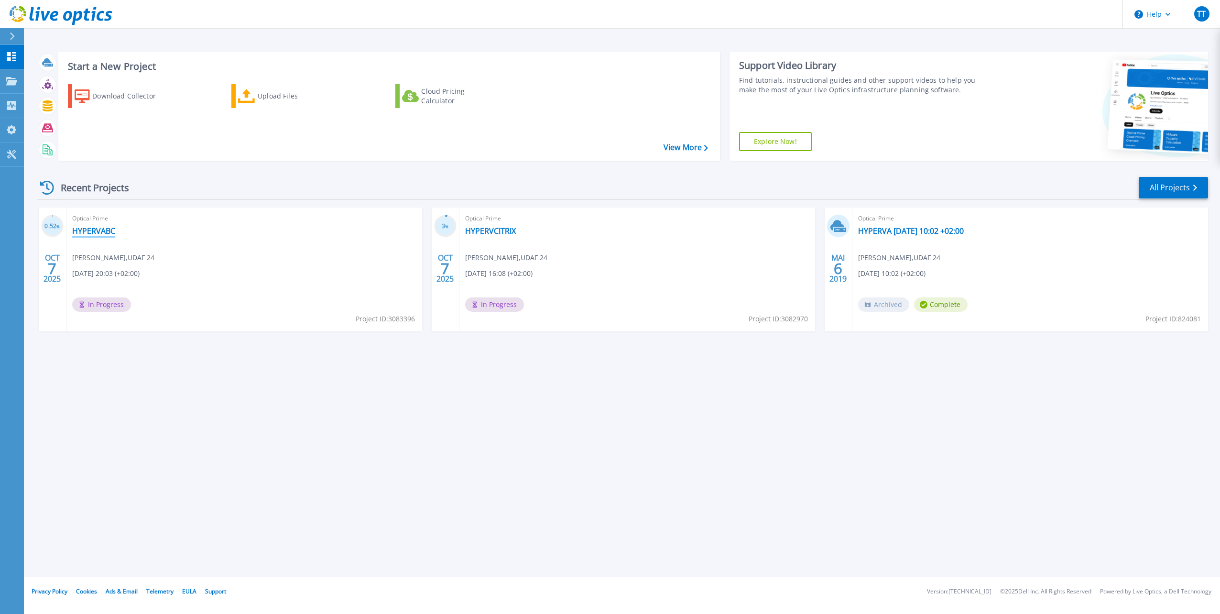
click at [94, 234] on link "HYPERVABC" at bounding box center [93, 231] width 43 height 10
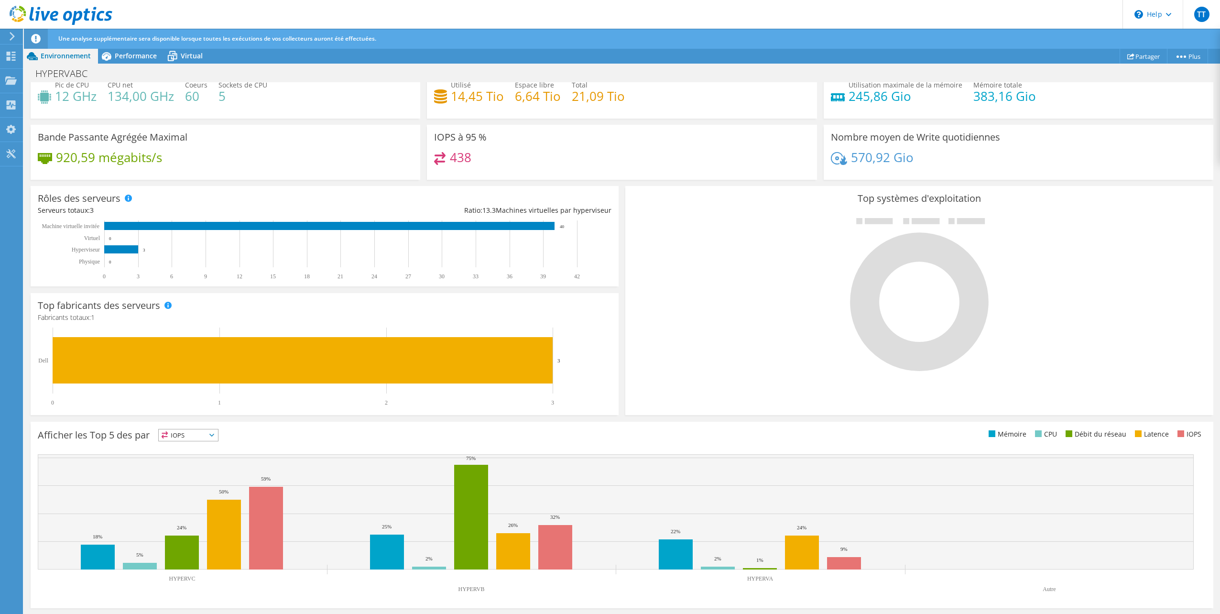
scroll to position [80, 0]
click at [472, 507] on rect at bounding box center [471, 517] width 34 height 105
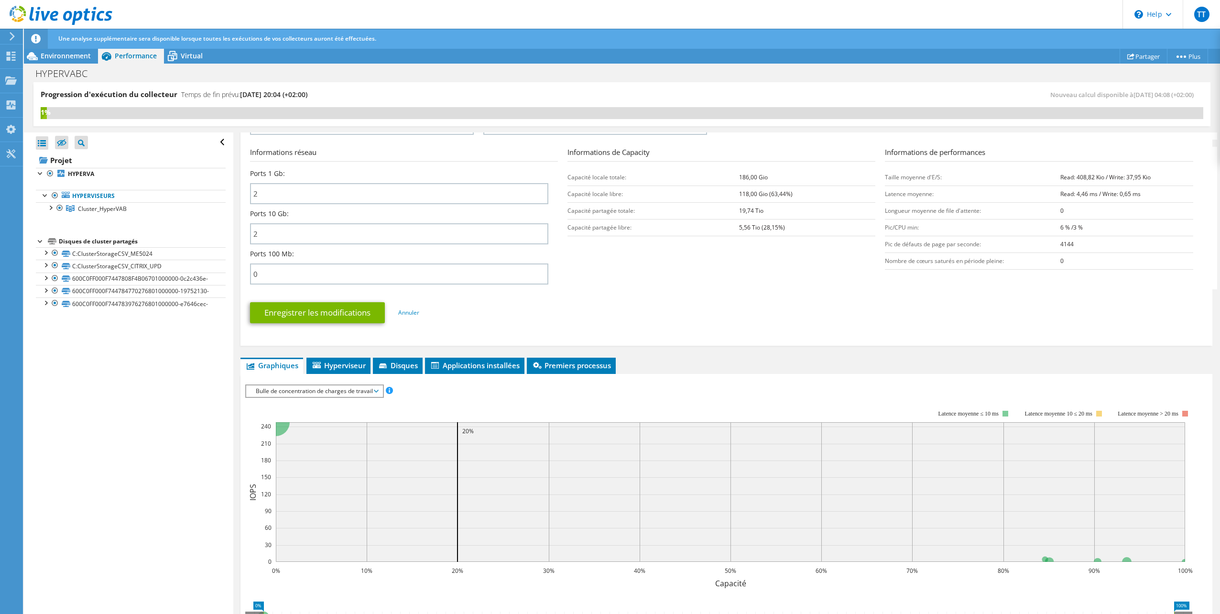
scroll to position [383, 0]
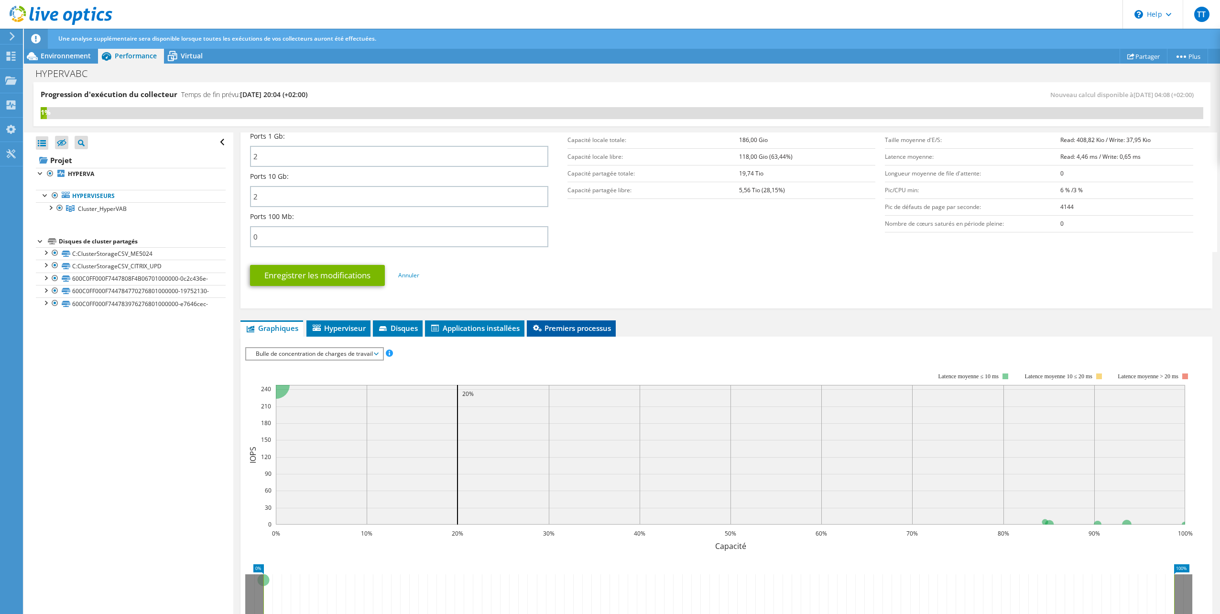
click at [576, 328] on span "Premiers processus" at bounding box center [571, 328] width 79 height 10
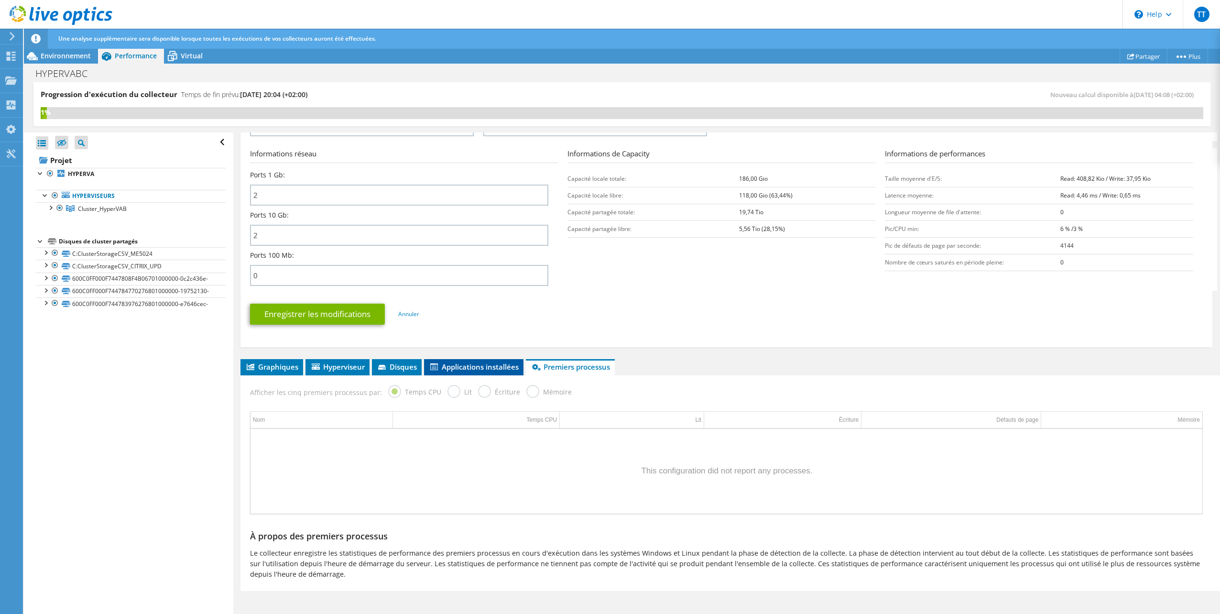
click at [473, 368] on span "Applications installées" at bounding box center [474, 367] width 90 height 10
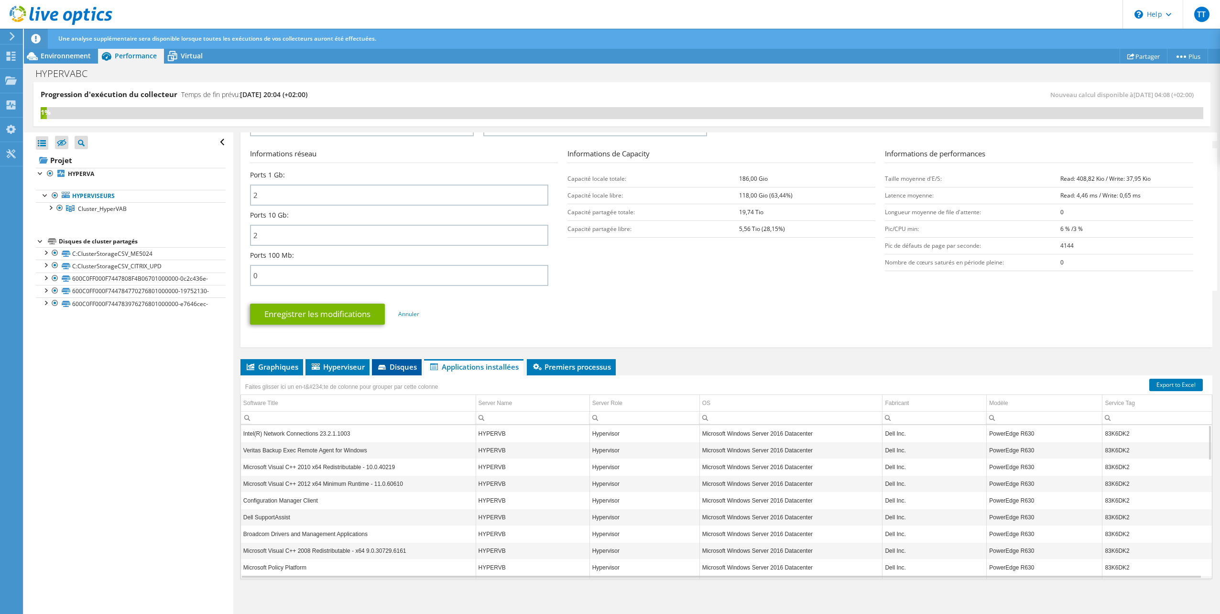
click at [395, 365] on span "Disques" at bounding box center [397, 367] width 40 height 10
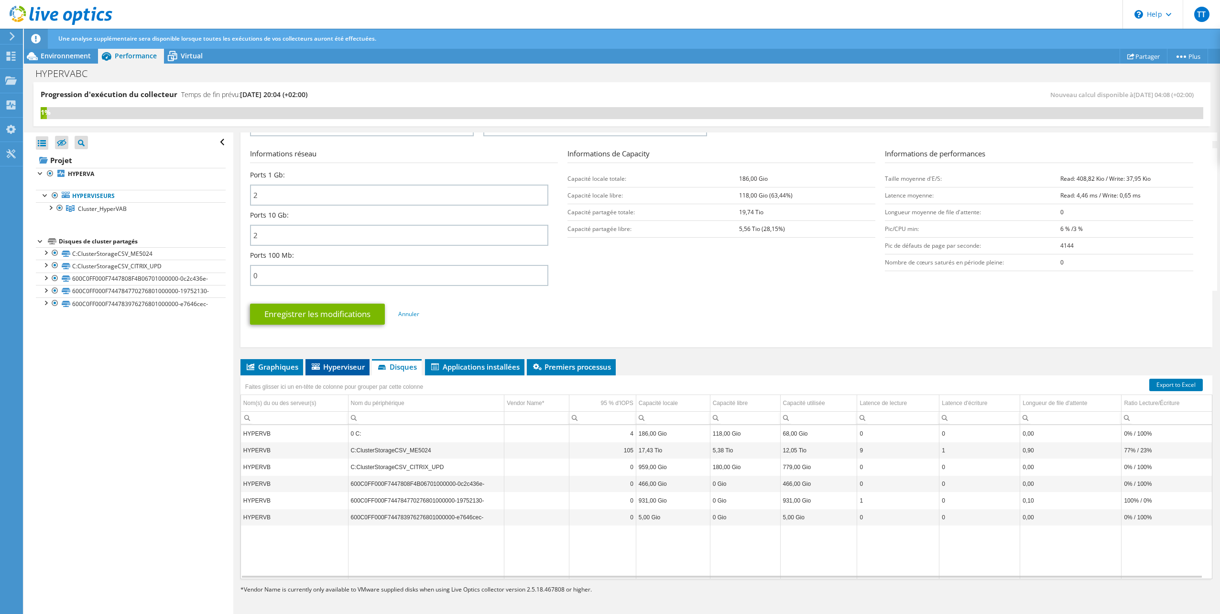
click at [344, 366] on span "Hyperviseur" at bounding box center [337, 367] width 55 height 10
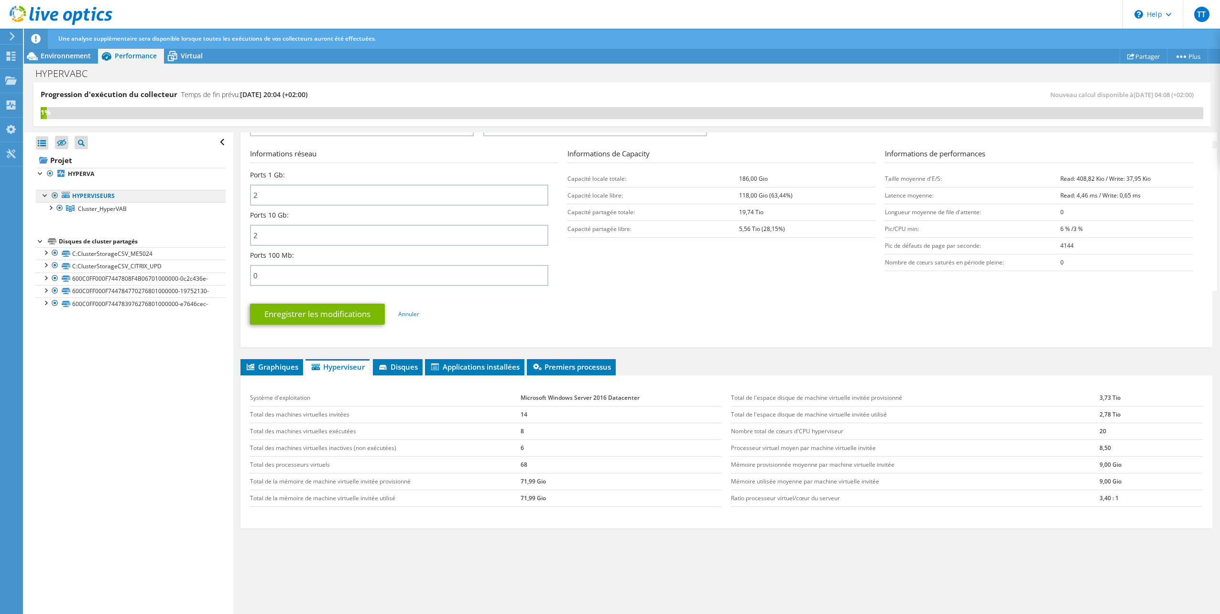
click at [122, 194] on link "Hyperviseurs" at bounding box center [131, 196] width 190 height 12
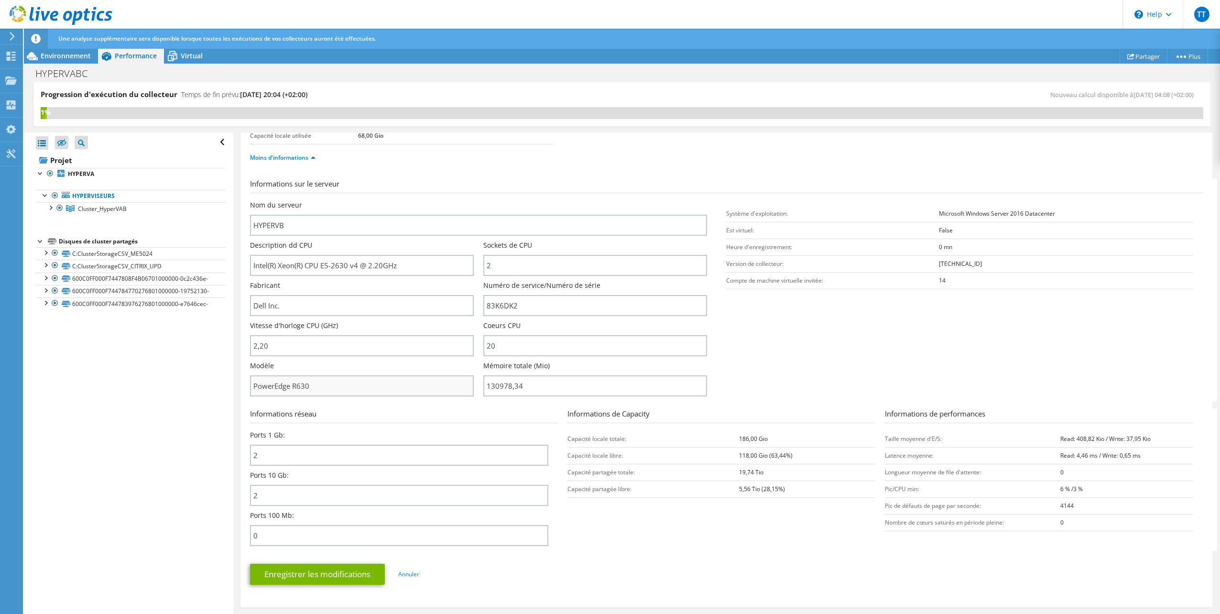
scroll to position [0, 0]
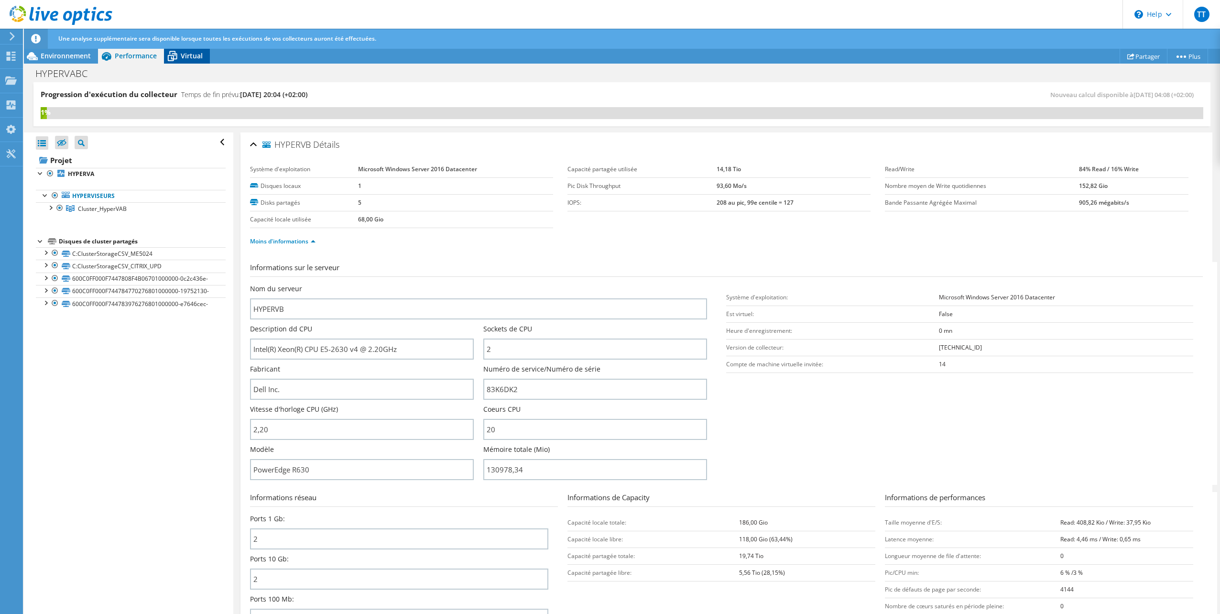
click at [188, 54] on span "Virtual" at bounding box center [192, 55] width 22 height 9
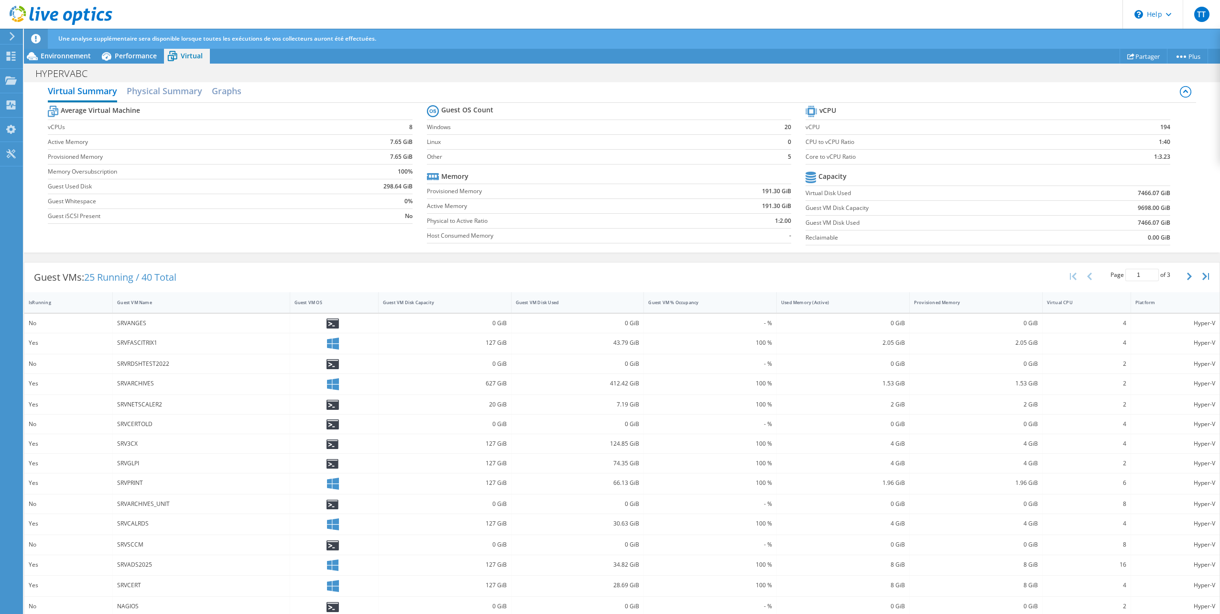
scroll to position [65, 0]
click at [1187, 271] on icon "button" at bounding box center [1189, 273] width 5 height 8
click at [1187, 269] on icon "button" at bounding box center [1189, 273] width 5 height 8
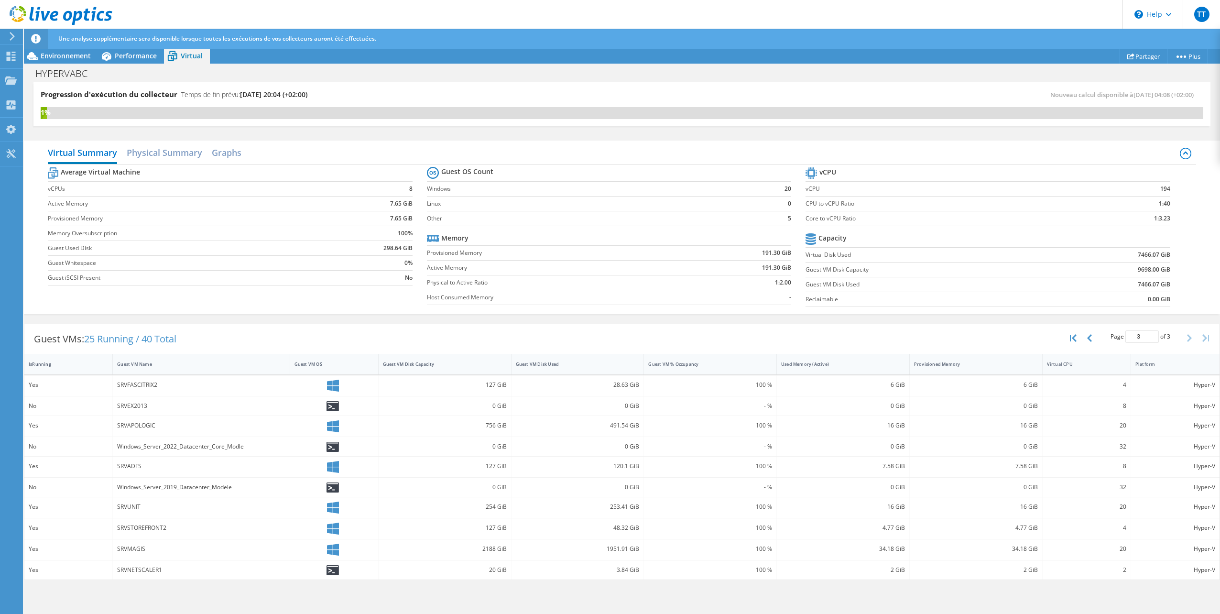
scroll to position [0, 0]
click at [1091, 334] on icon "button" at bounding box center [1089, 338] width 5 height 8
type input "2"
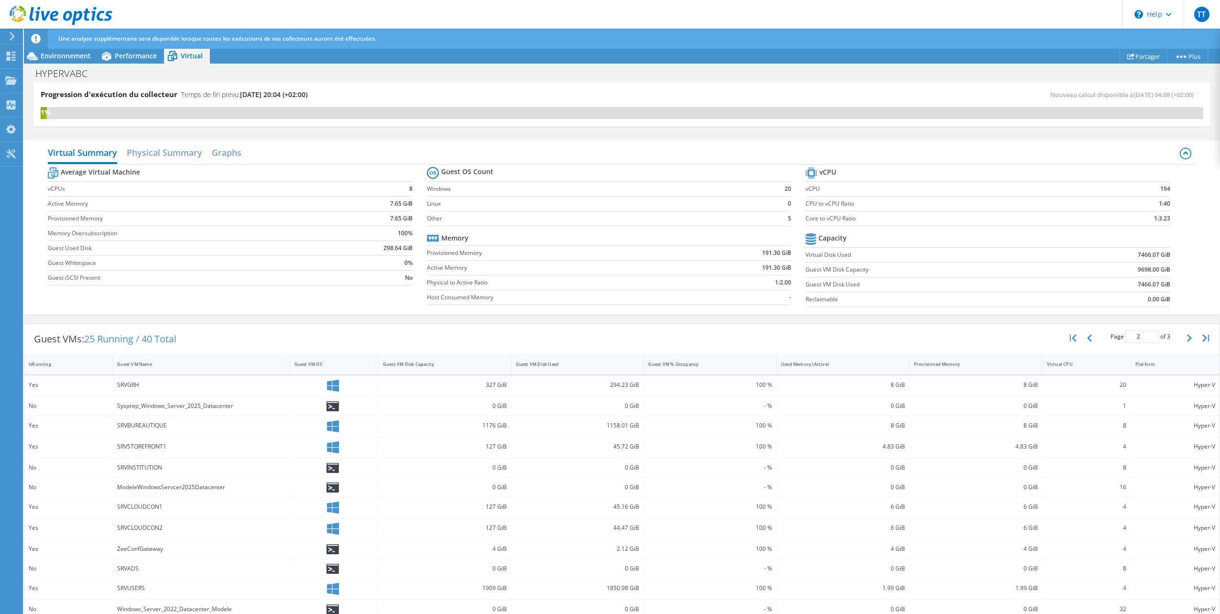
scroll to position [67, 0]
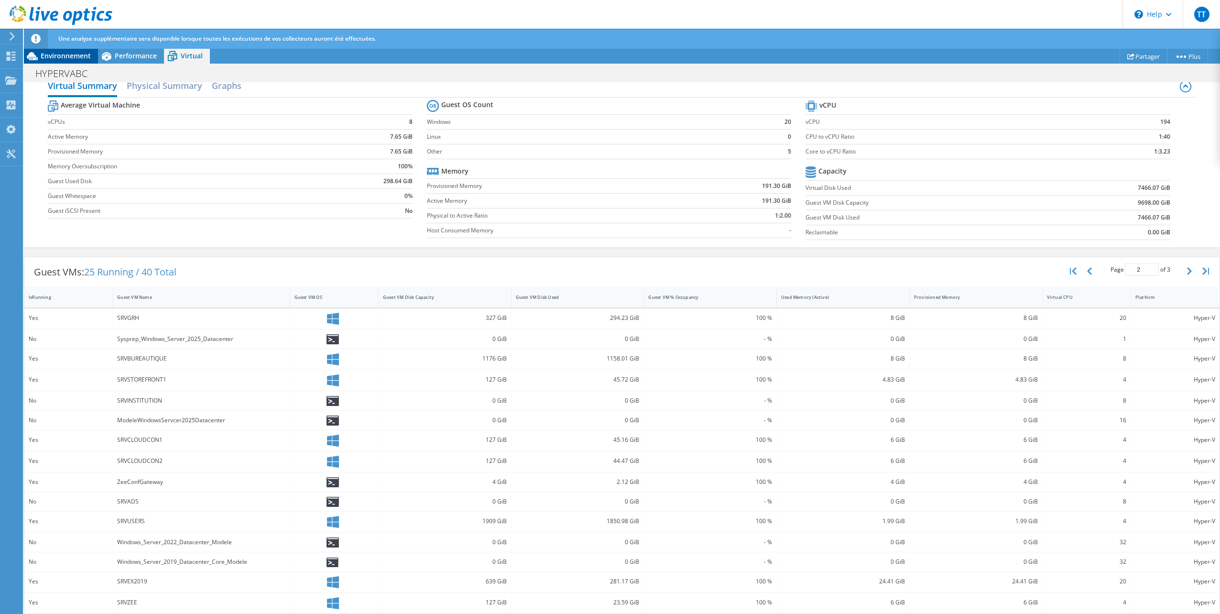
click at [48, 51] on div "Environnement" at bounding box center [61, 55] width 74 height 15
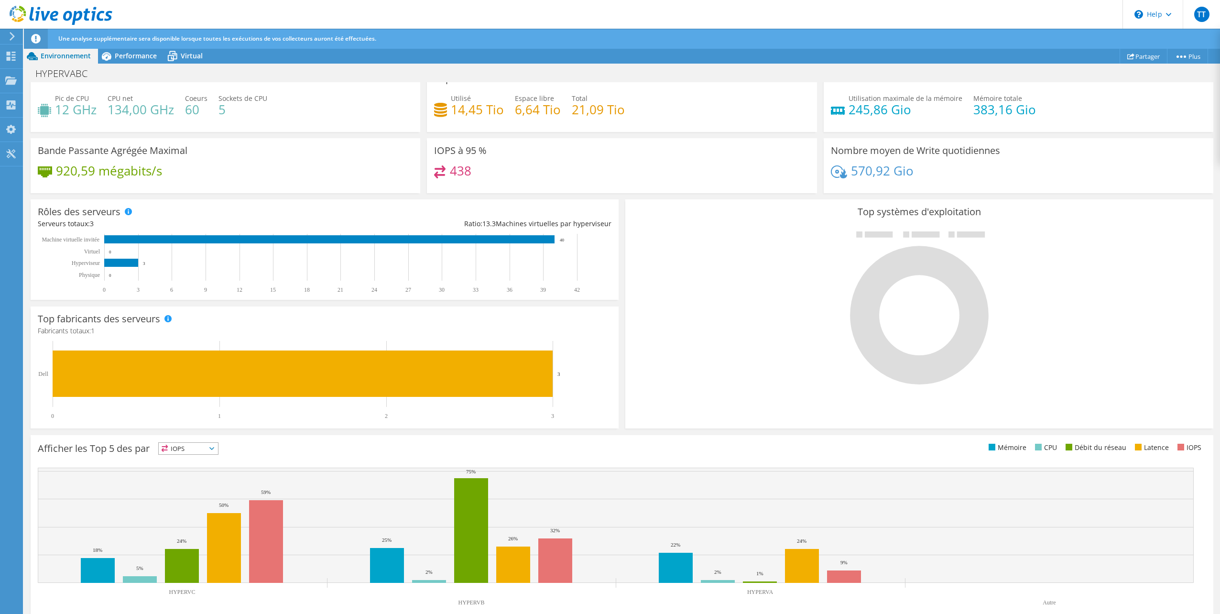
scroll to position [80, 0]
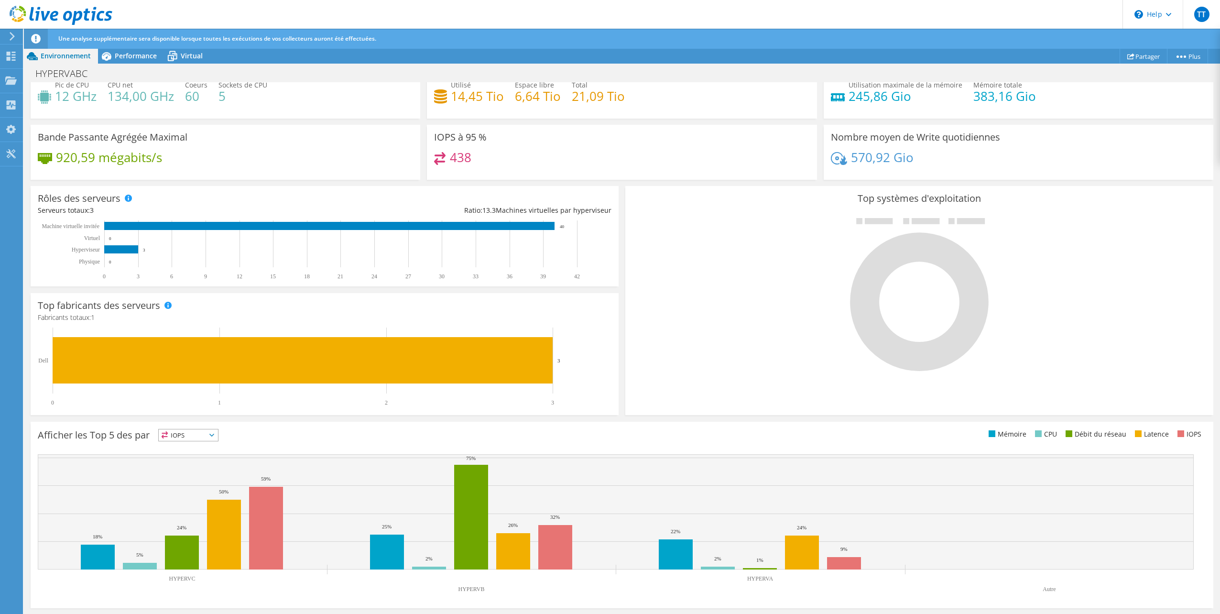
click at [210, 433] on span "IOPS" at bounding box center [188, 434] width 59 height 11
click at [190, 457] on li "Mémoire" at bounding box center [188, 460] width 59 height 13
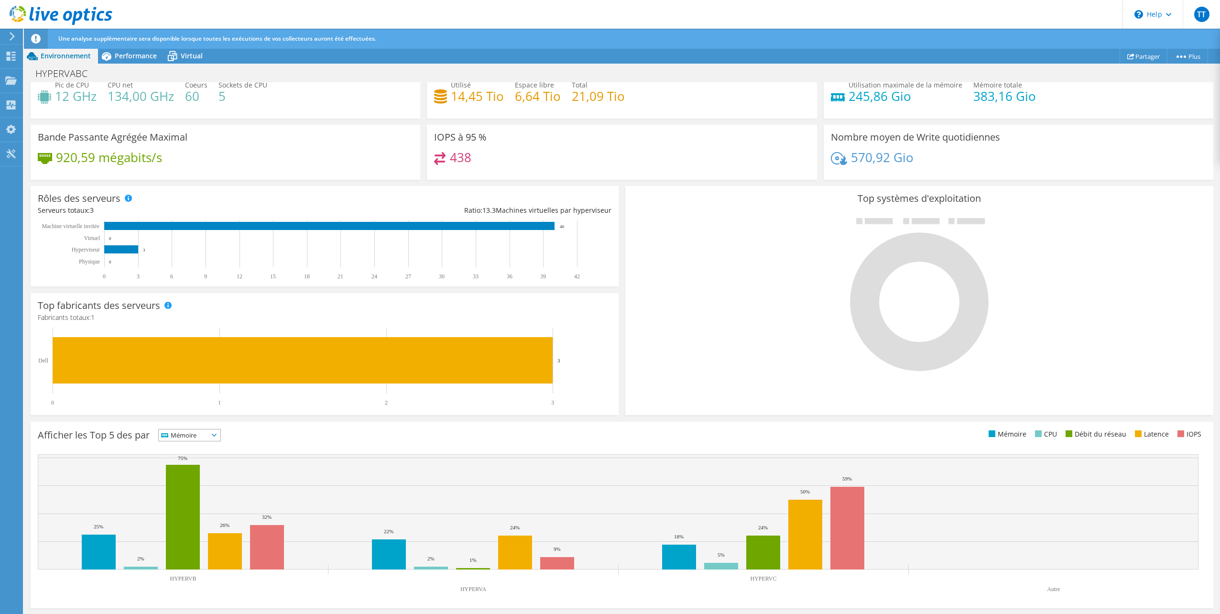
click at [220, 430] on span "Mémoire" at bounding box center [190, 434] width 62 height 11
click at [201, 473] on li "CPU" at bounding box center [190, 474] width 62 height 13
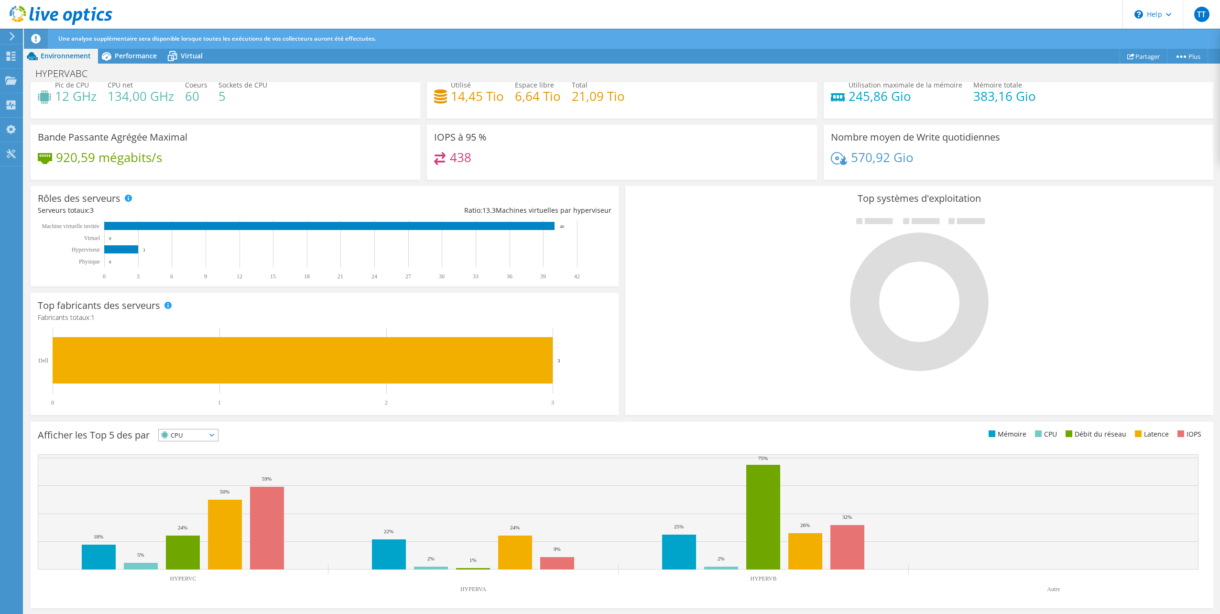
click at [206, 433] on span "CPU" at bounding box center [182, 434] width 47 height 11
click at [197, 489] on li "Débit du réseau" at bounding box center [188, 487] width 59 height 13
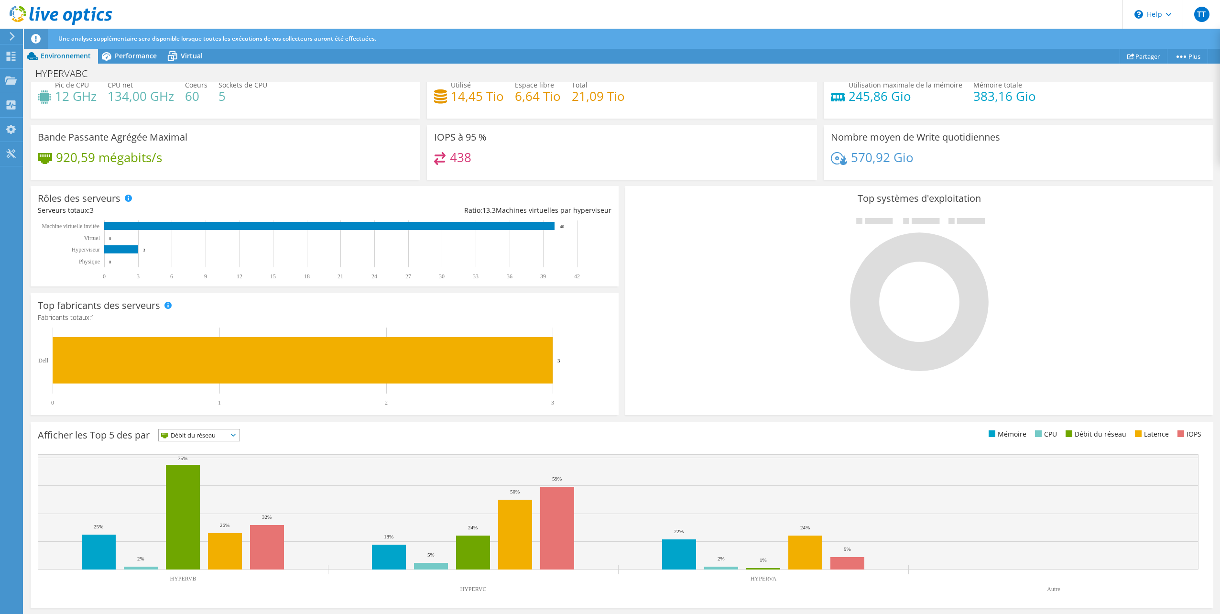
click at [236, 435] on icon at bounding box center [233, 435] width 5 height 3
click at [335, 446] on div "Afficher les Top 5 des par Débit du réseau IOPS" at bounding box center [622, 515] width 1183 height 186
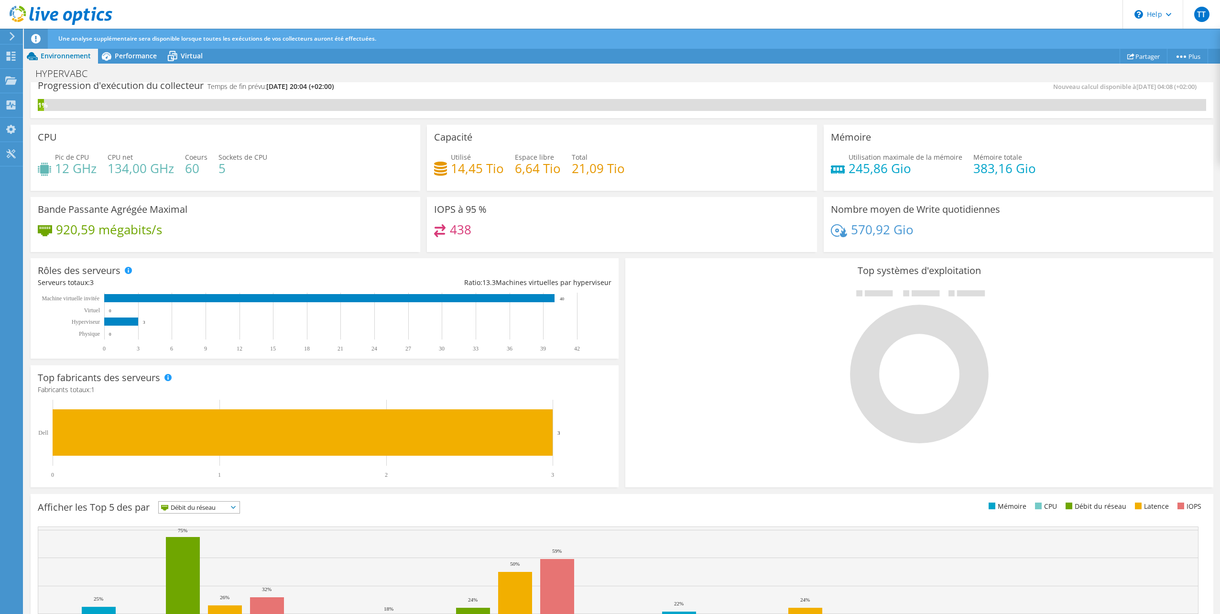
scroll to position [0, 0]
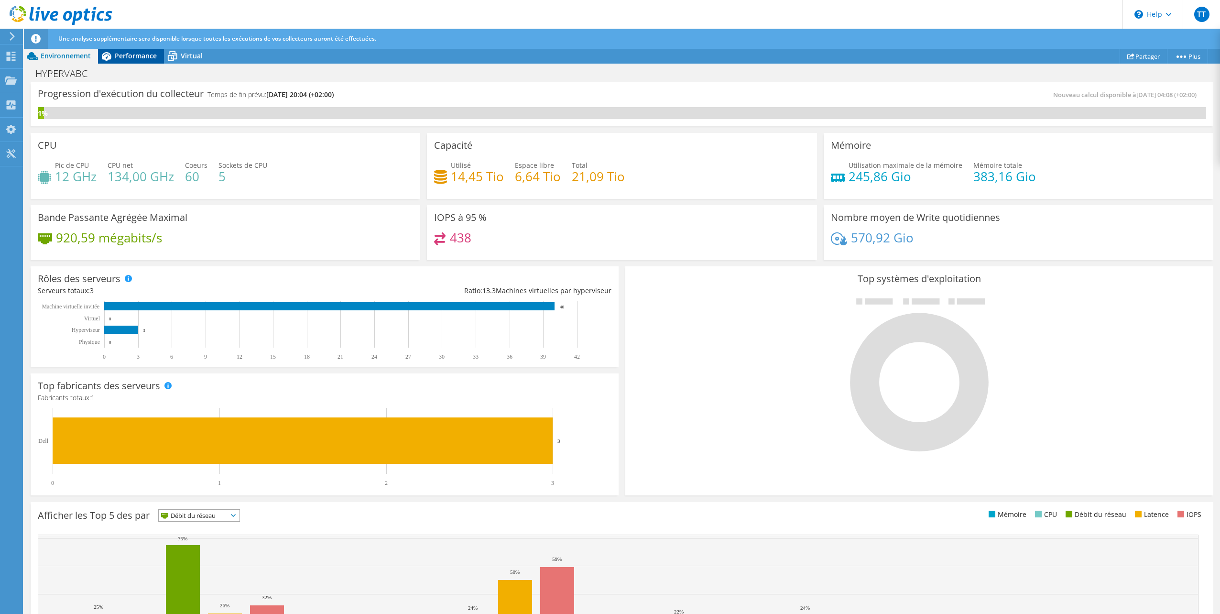
click at [132, 55] on span "Performance" at bounding box center [136, 55] width 42 height 9
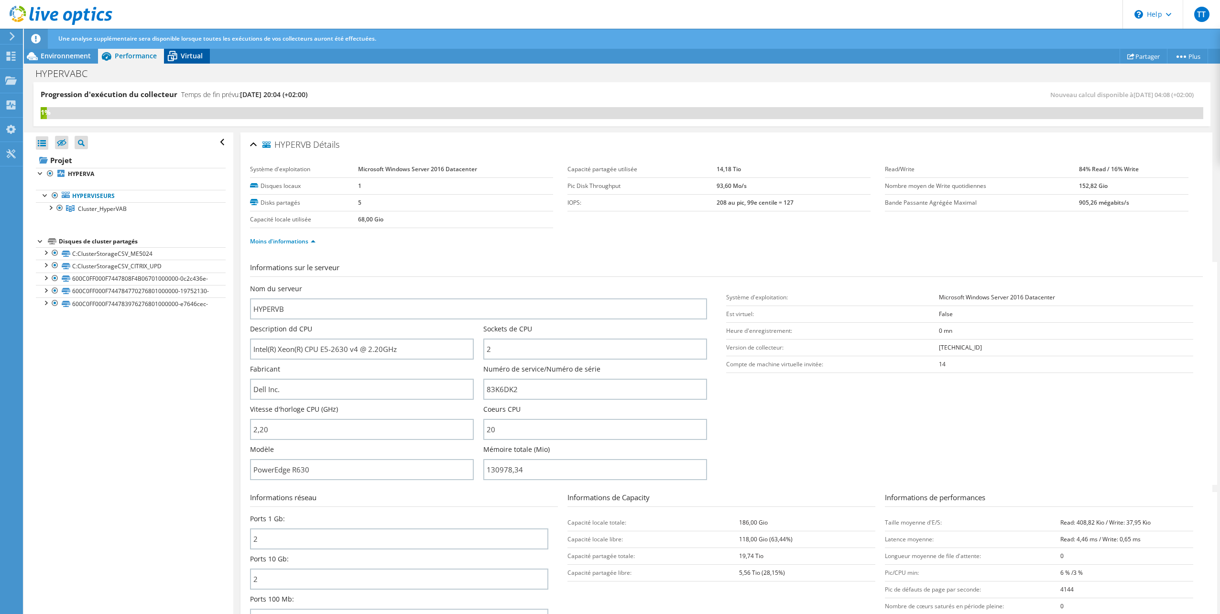
click at [190, 59] on span "Virtual" at bounding box center [192, 55] width 22 height 9
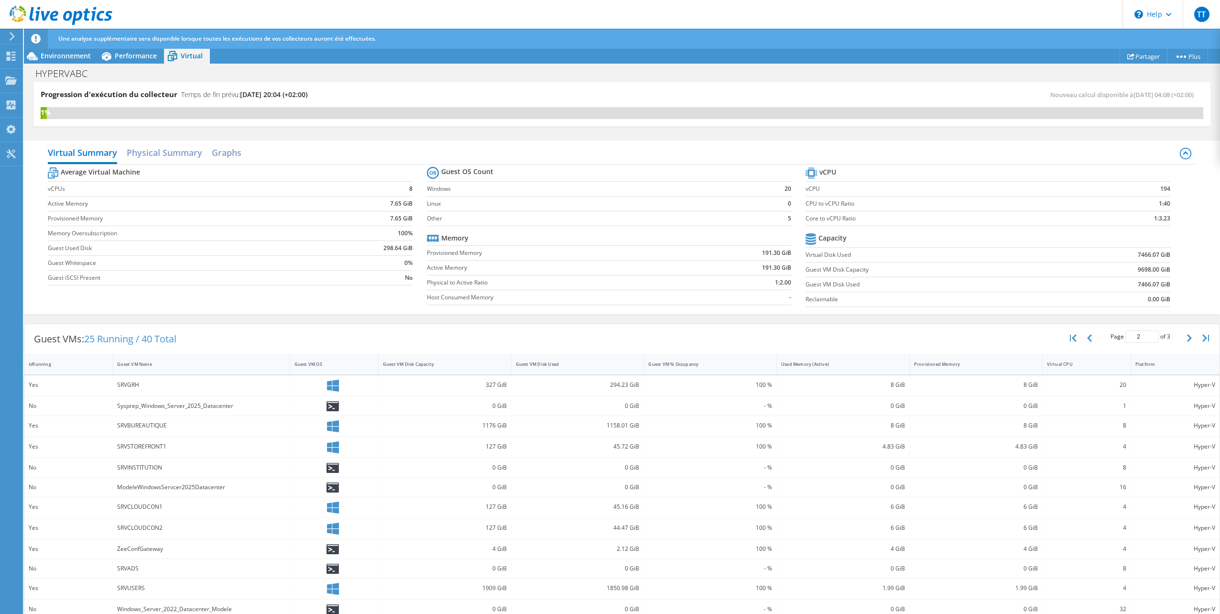
click at [11, 39] on icon at bounding box center [12, 36] width 7 height 9
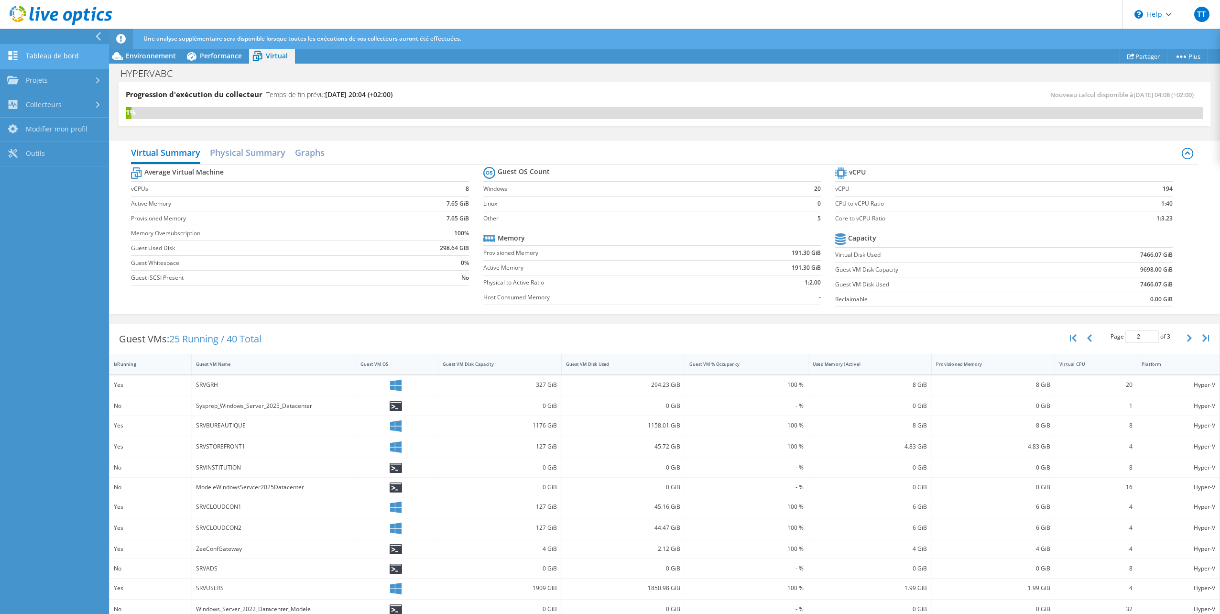
click at [52, 60] on link "Tableau de bord" at bounding box center [54, 56] width 109 height 24
